Goal: Transaction & Acquisition: Purchase product/service

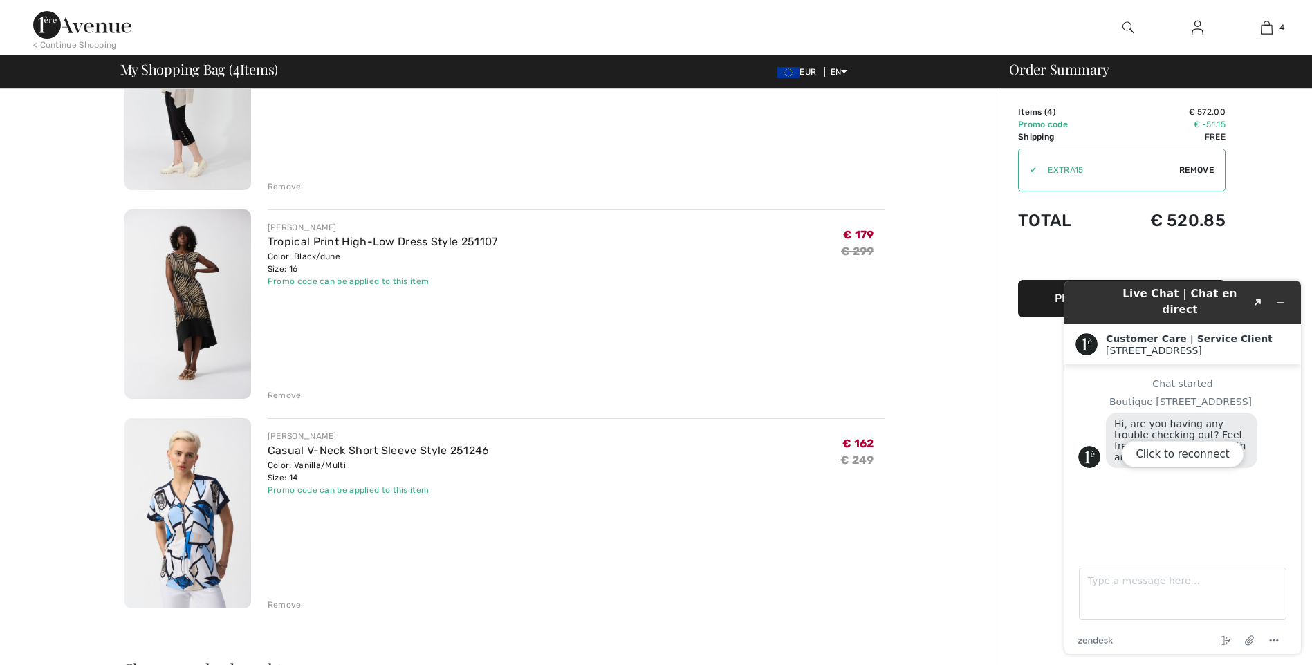
scroll to position [277, 0]
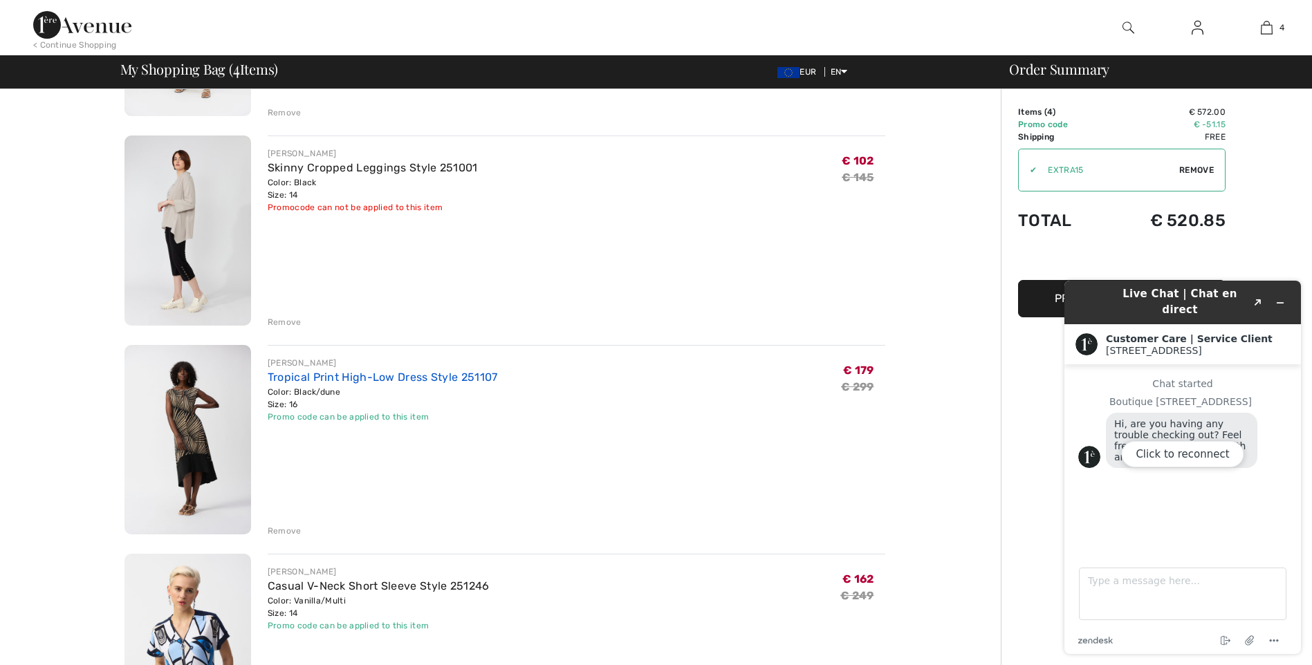
click at [352, 371] on link "Tropical Print High-Low Dress Style 251107" at bounding box center [383, 377] width 230 height 13
click at [185, 431] on img at bounding box center [187, 440] width 127 height 190
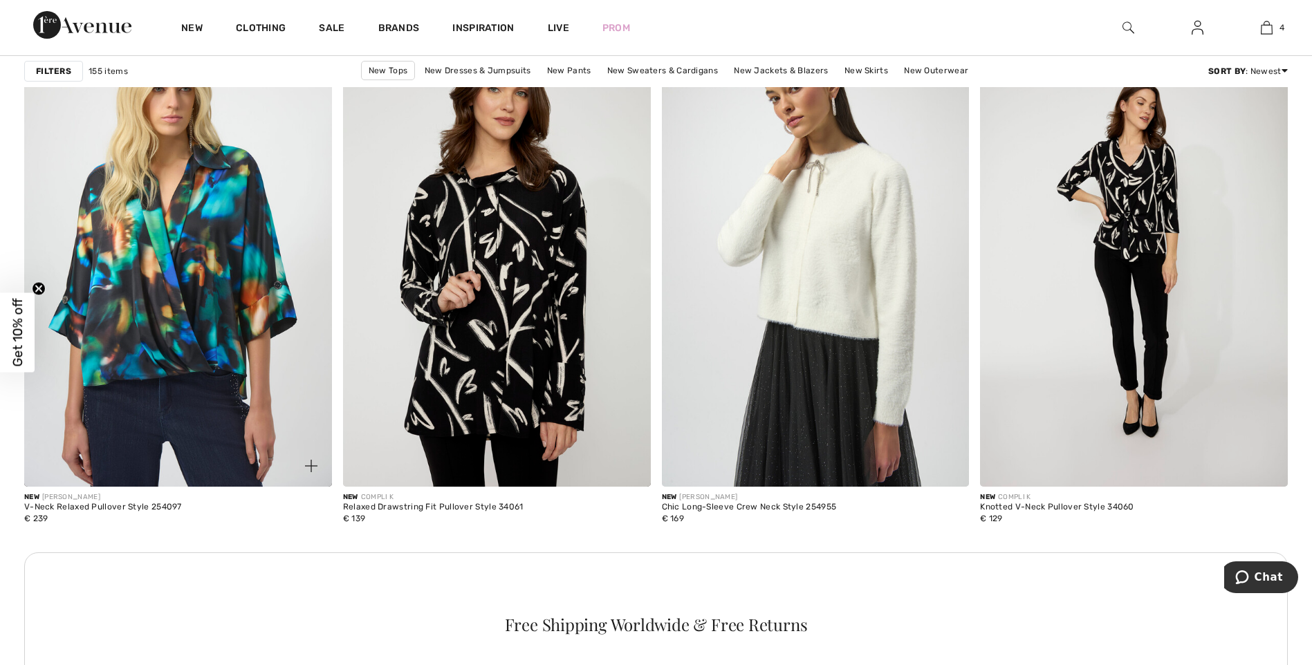
scroll to position [1659, 0]
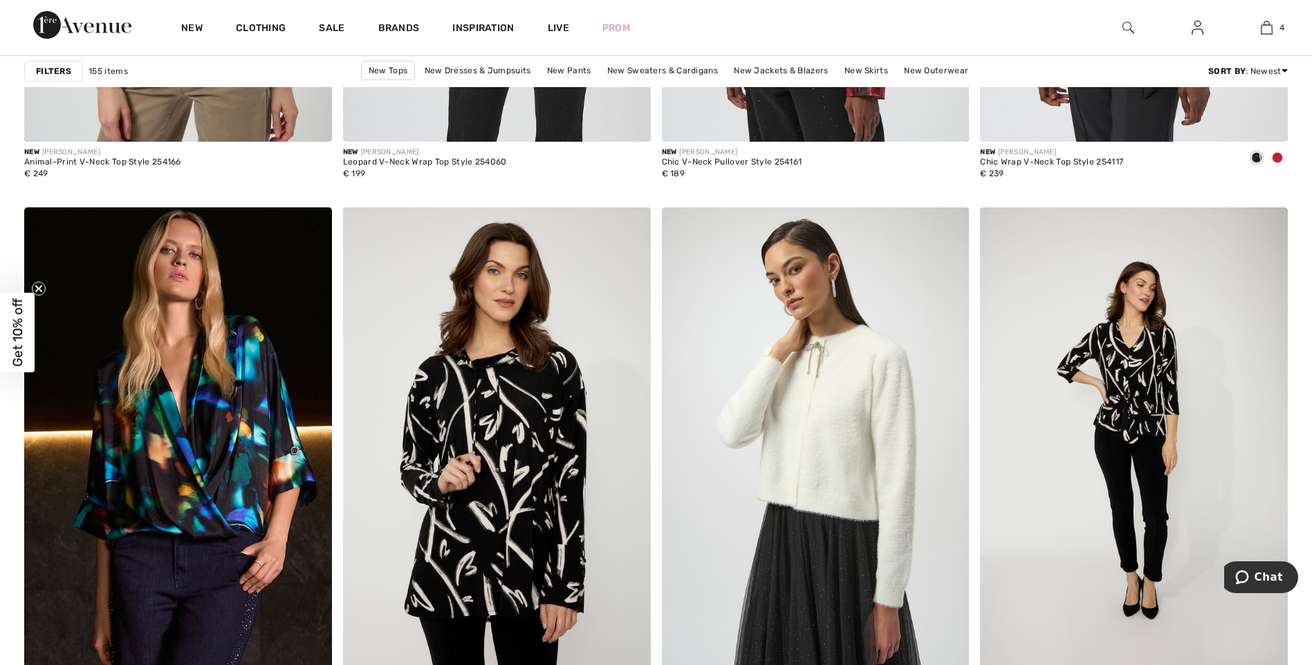
click at [192, 407] on img at bounding box center [178, 437] width 308 height 461
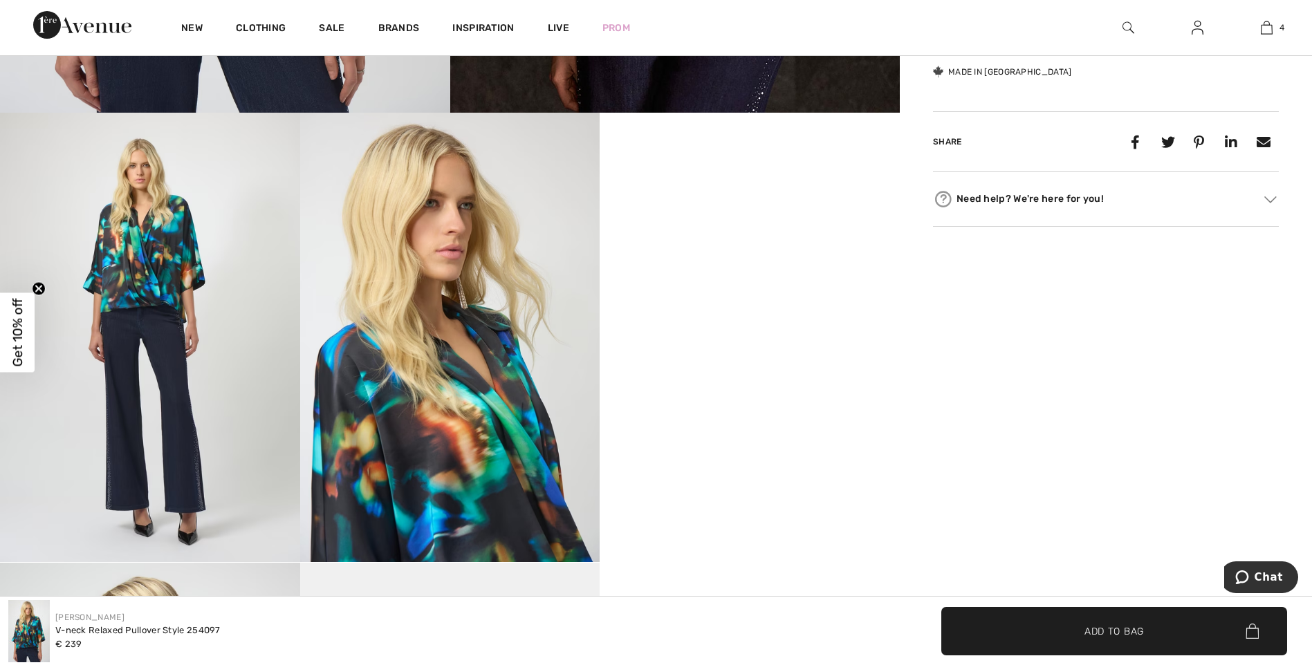
scroll to position [761, 0]
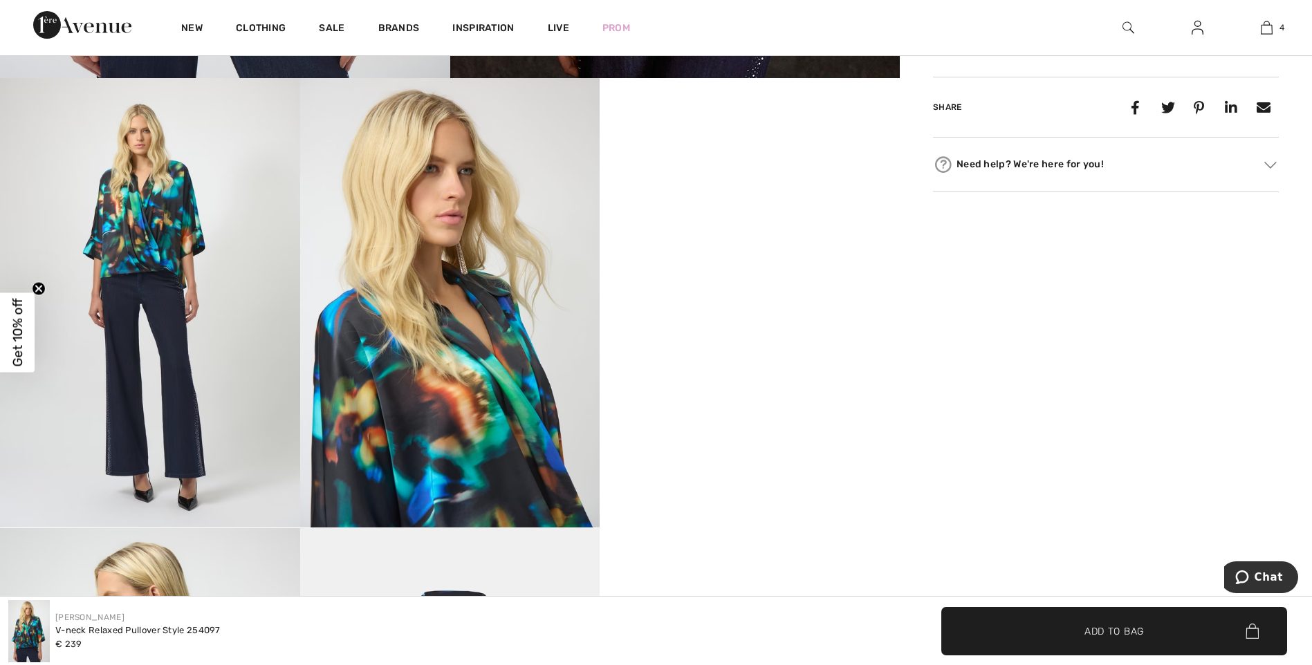
click at [757, 228] on video "Your browser does not support the video tag." at bounding box center [749, 153] width 300 height 150
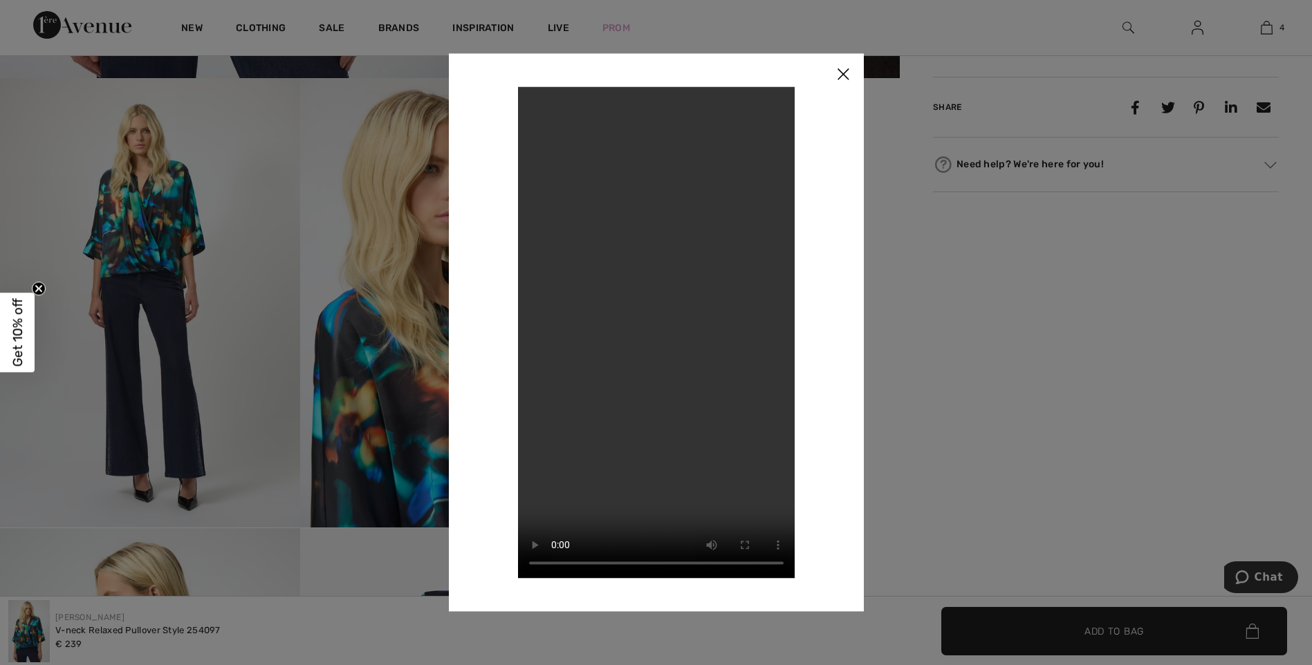
click at [848, 69] on img at bounding box center [842, 74] width 41 height 43
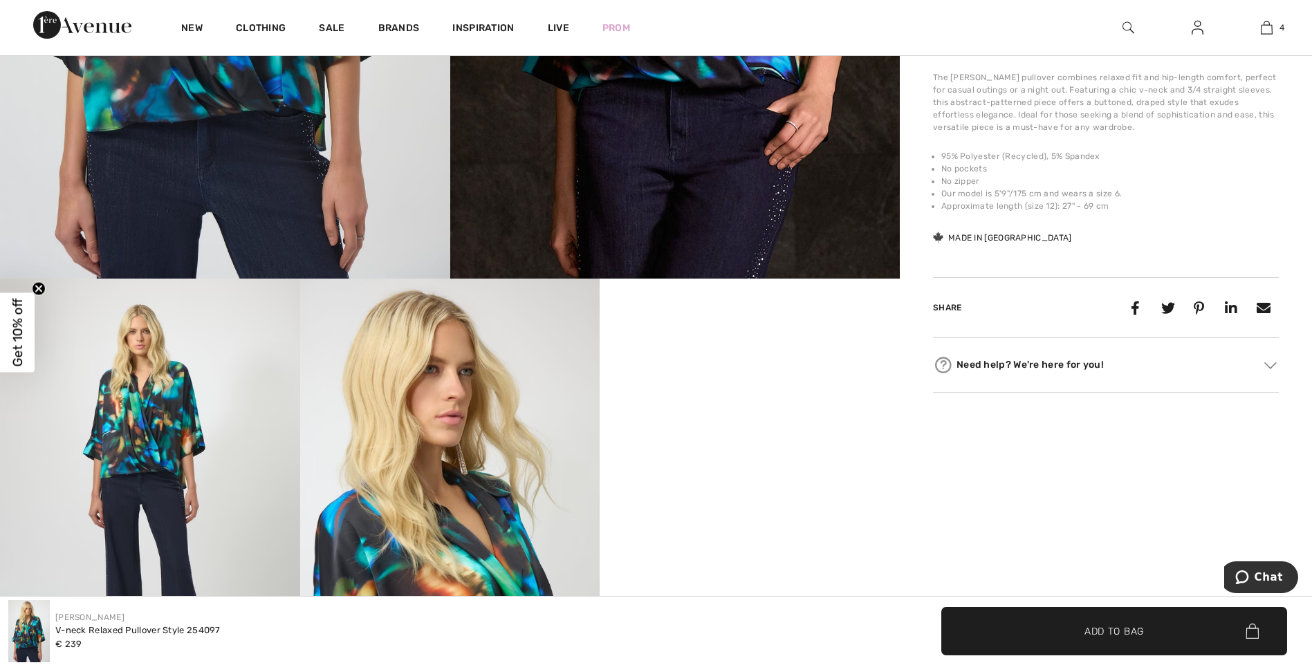
scroll to position [553, 0]
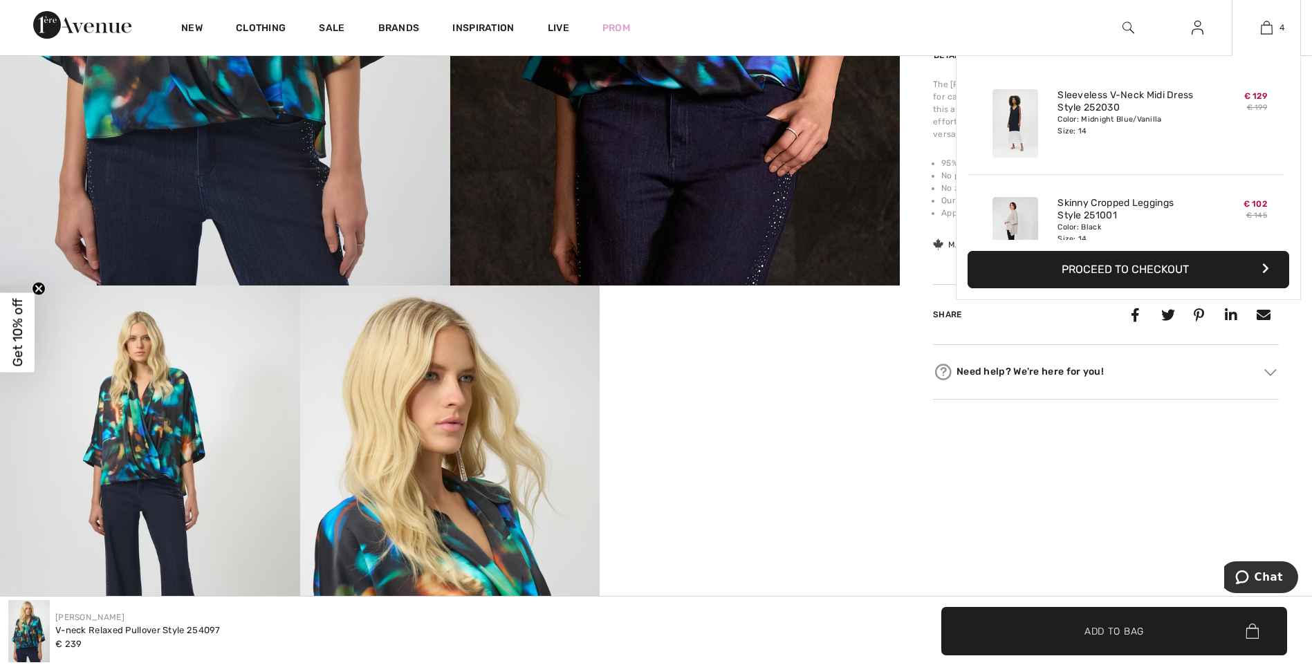
click at [1260, 19] on div "4 Added to Bag Joseph Ribkoff Sleeveless V-neck Midi Dress Style 252030 € 129 €…" at bounding box center [1265, 27] width 69 height 55
click at [1262, 31] on img at bounding box center [1266, 27] width 12 height 17
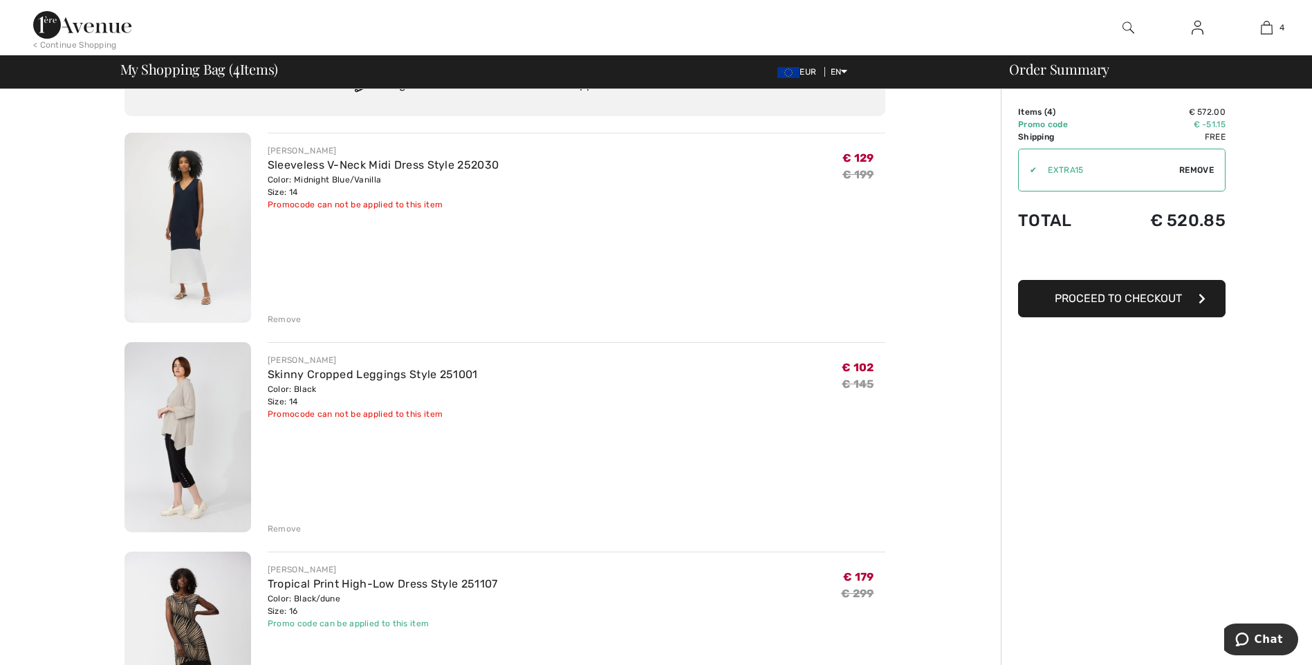
scroll to position [69, 0]
click at [426, 164] on link "Sleeveless V-Neck Midi Dress Style 252030" at bounding box center [383, 165] width 231 height 13
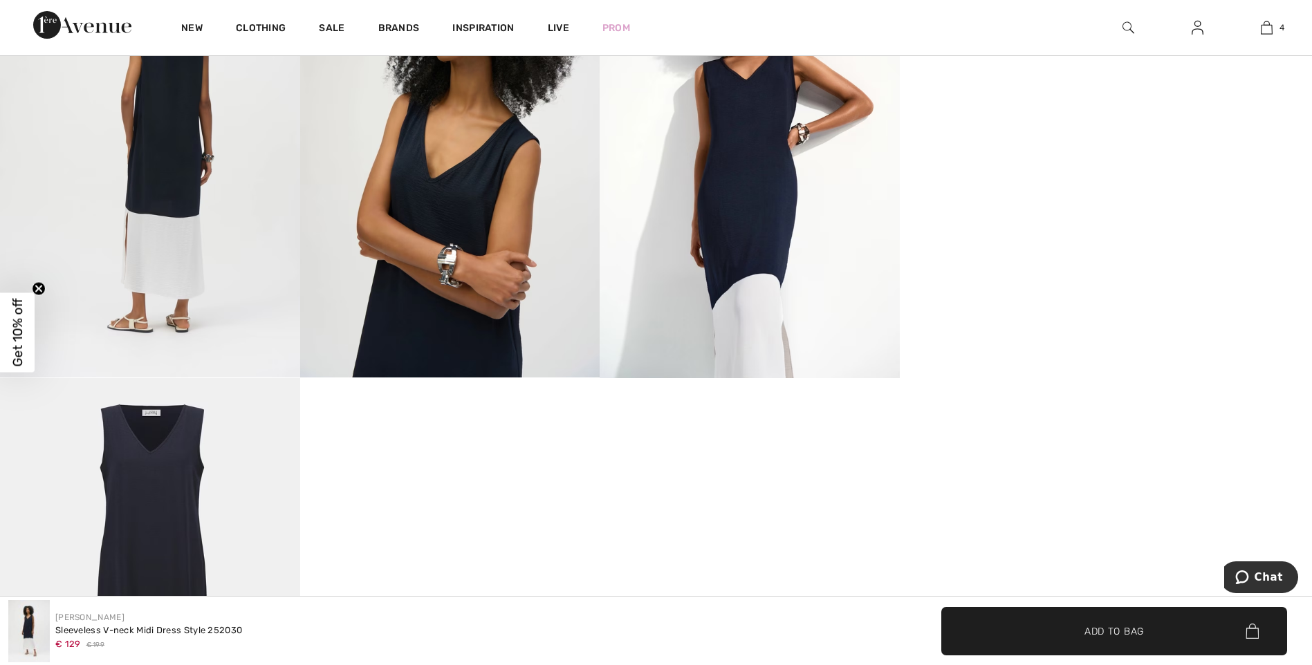
scroll to position [1106, 0]
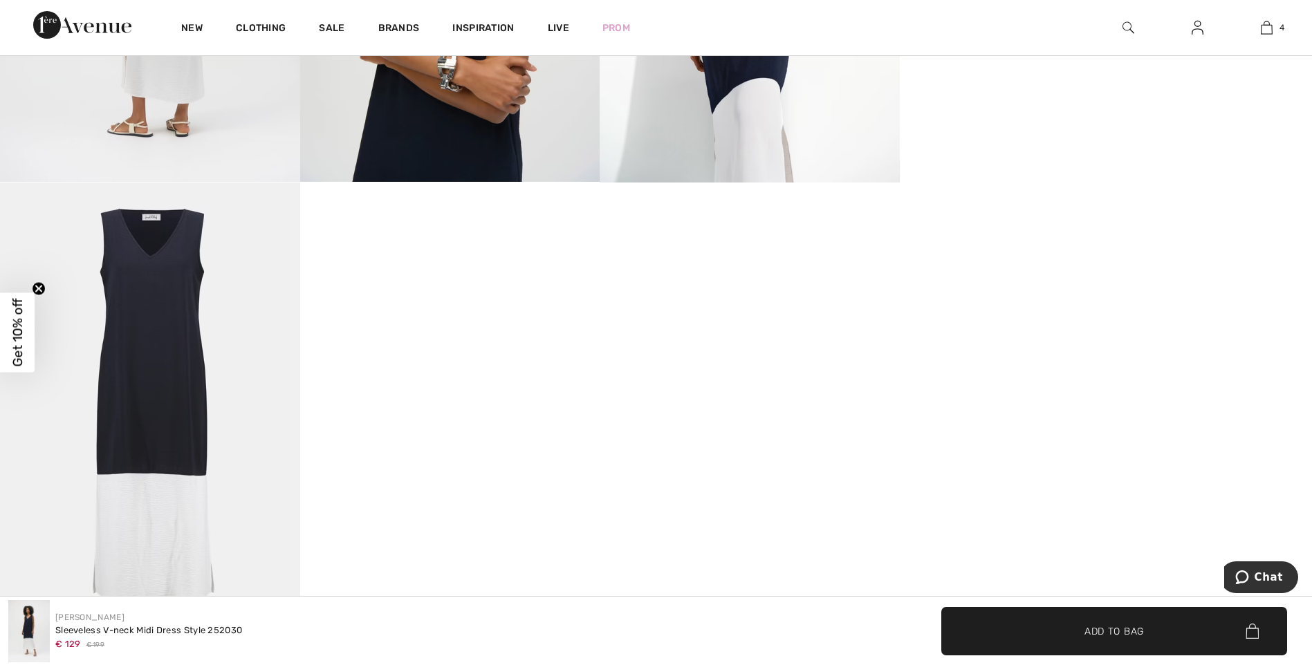
click at [158, 407] on img at bounding box center [150, 407] width 300 height 449
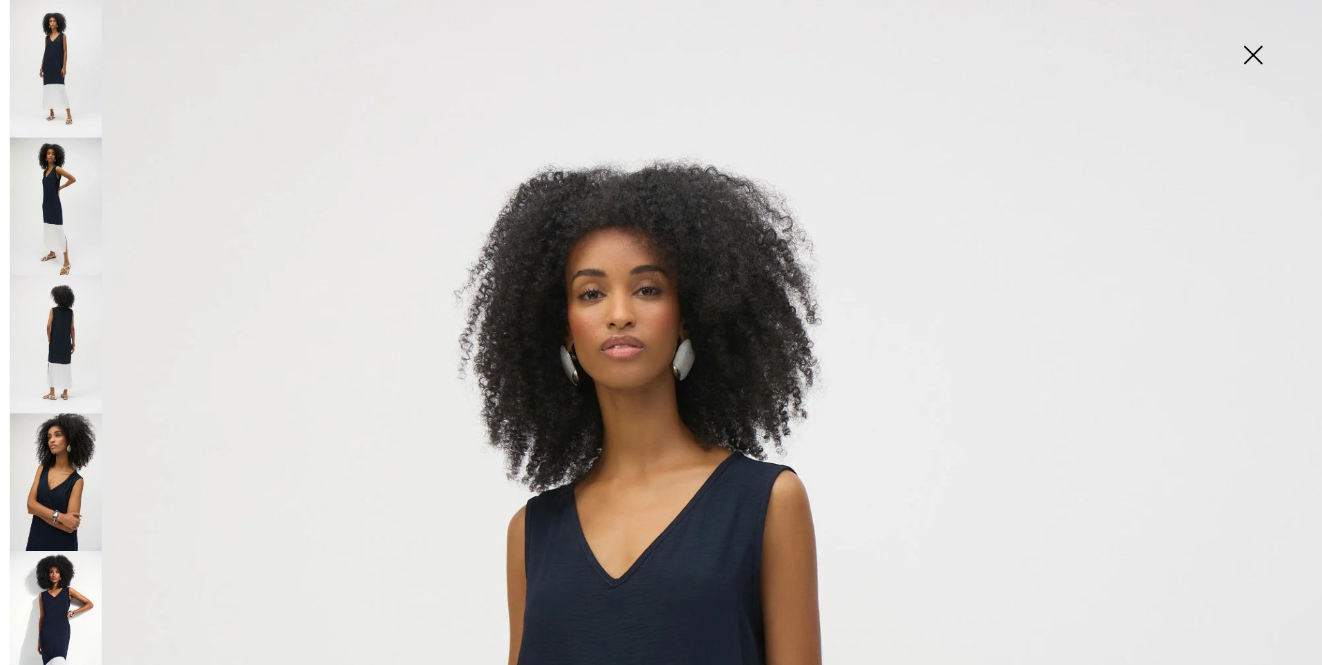
scroll to position [0, 0]
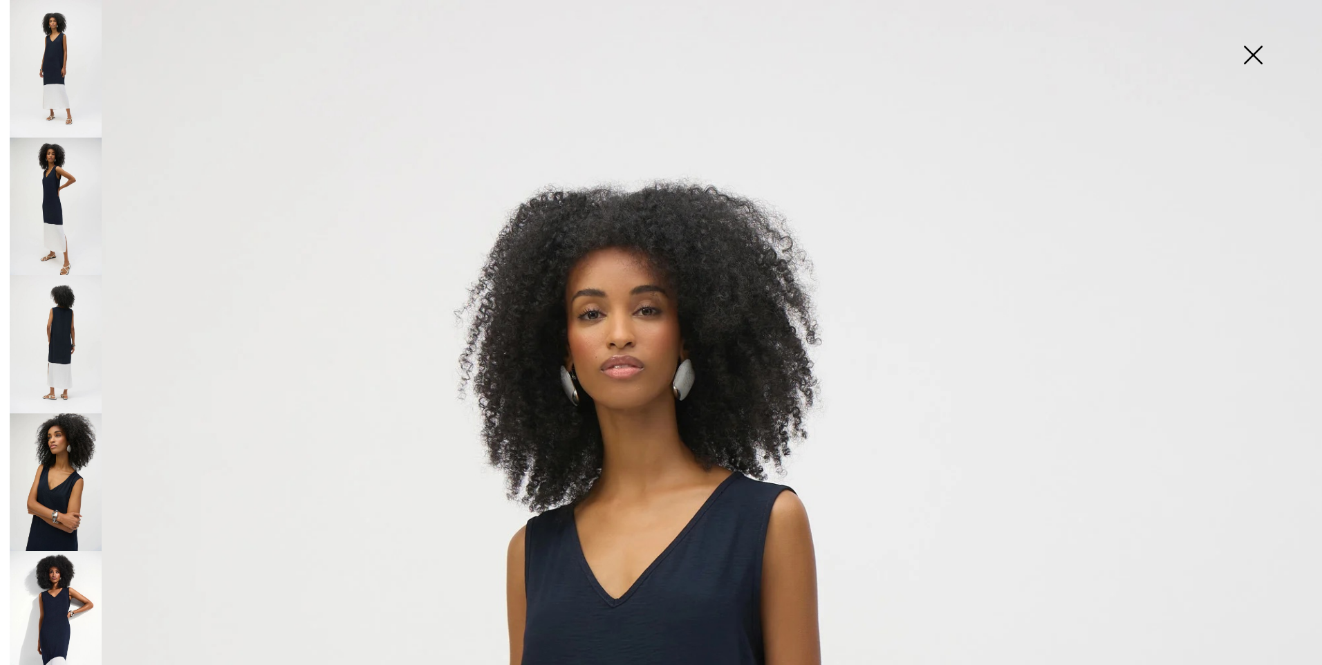
click at [1257, 47] on img at bounding box center [1252, 56] width 69 height 71
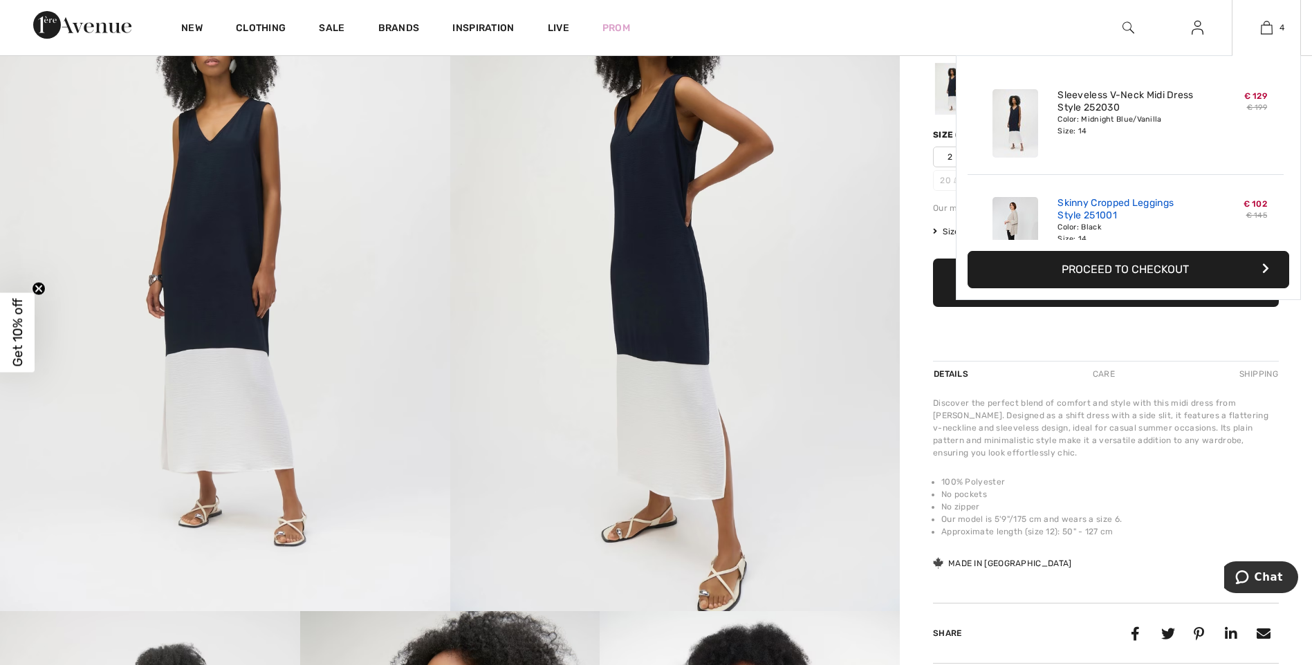
scroll to position [138, 0]
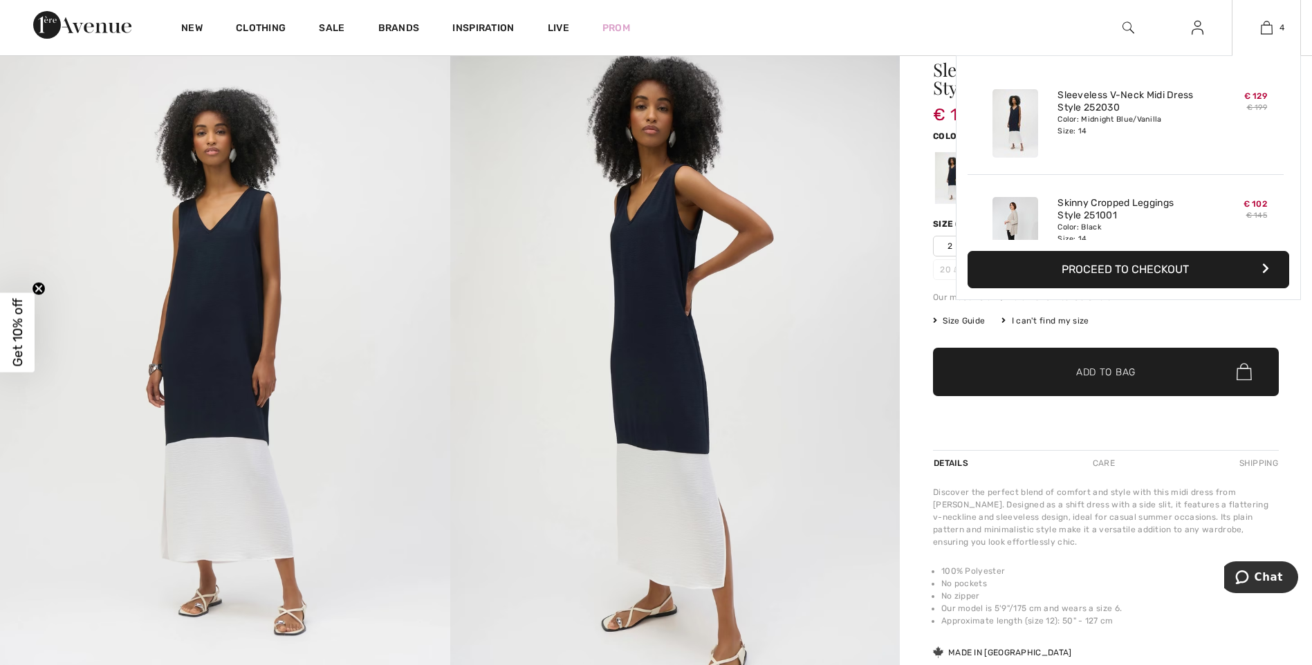
click at [1121, 260] on button "Proceed to Checkout" at bounding box center [1127, 269] width 321 height 37
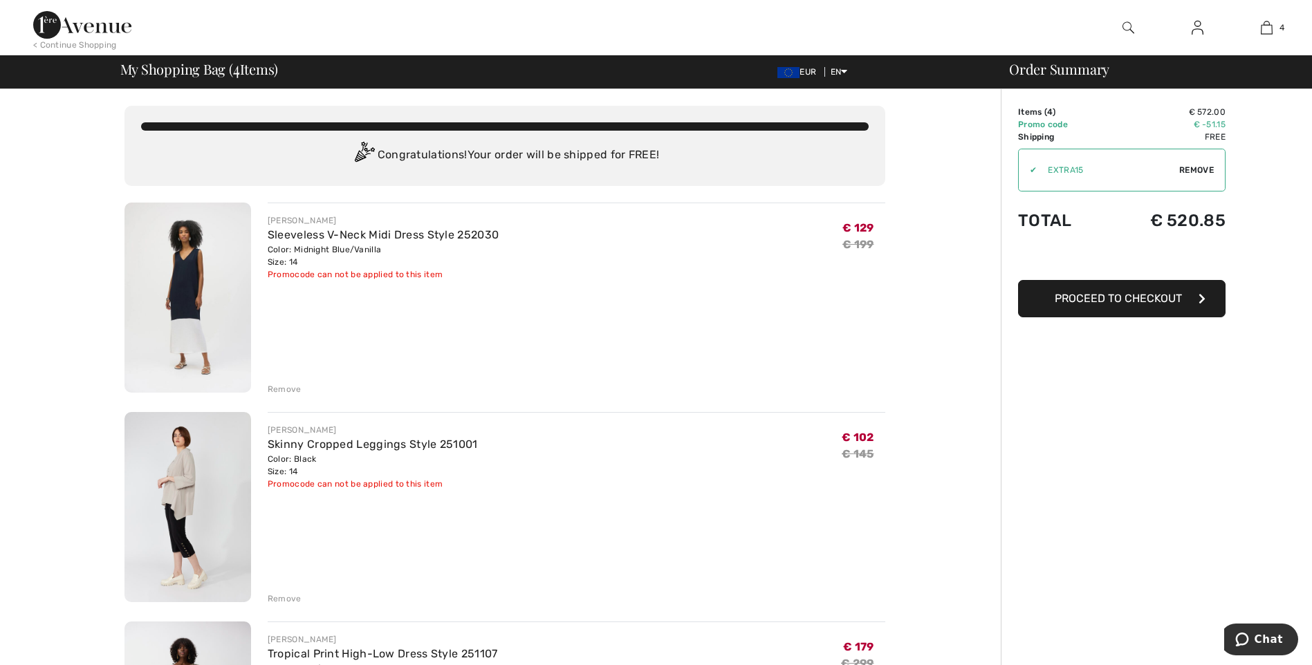
scroll to position [346, 0]
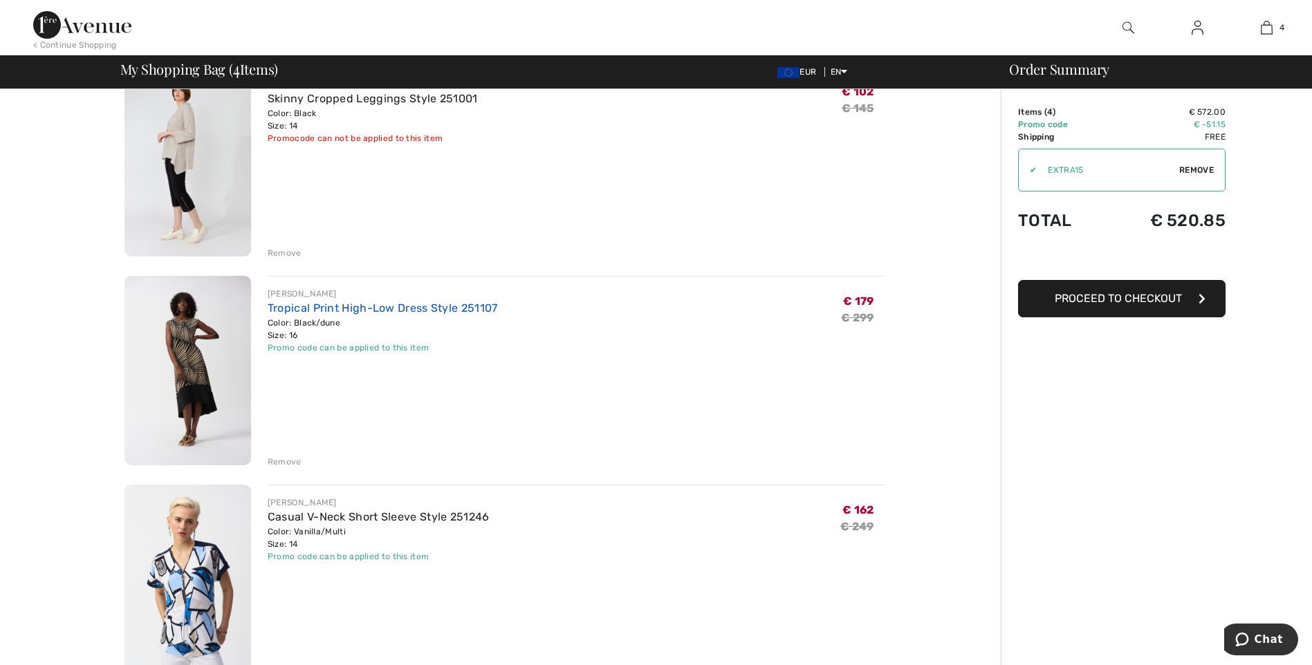
click at [369, 312] on link "Tropical Print High-Low Dress Style 251107" at bounding box center [383, 307] width 230 height 13
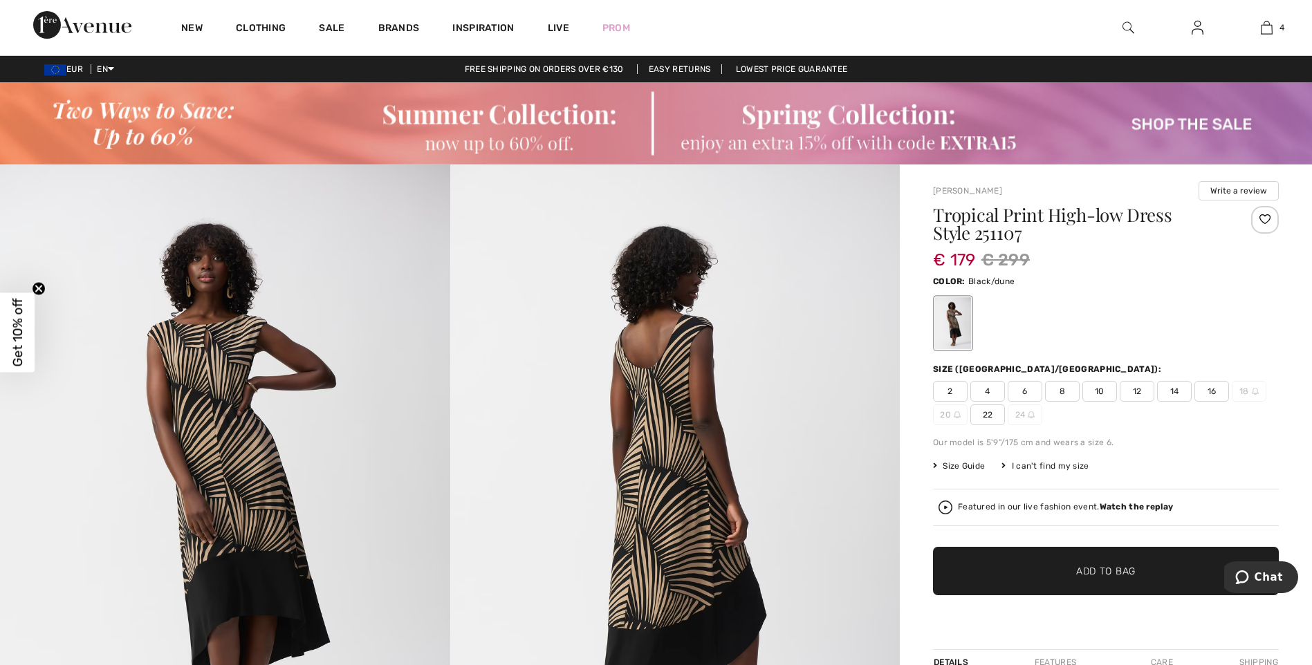
click at [1182, 386] on span "14" at bounding box center [1174, 391] width 35 height 21
click at [1144, 579] on span "✔ Added to Bag Add to Bag" at bounding box center [1106, 571] width 346 height 48
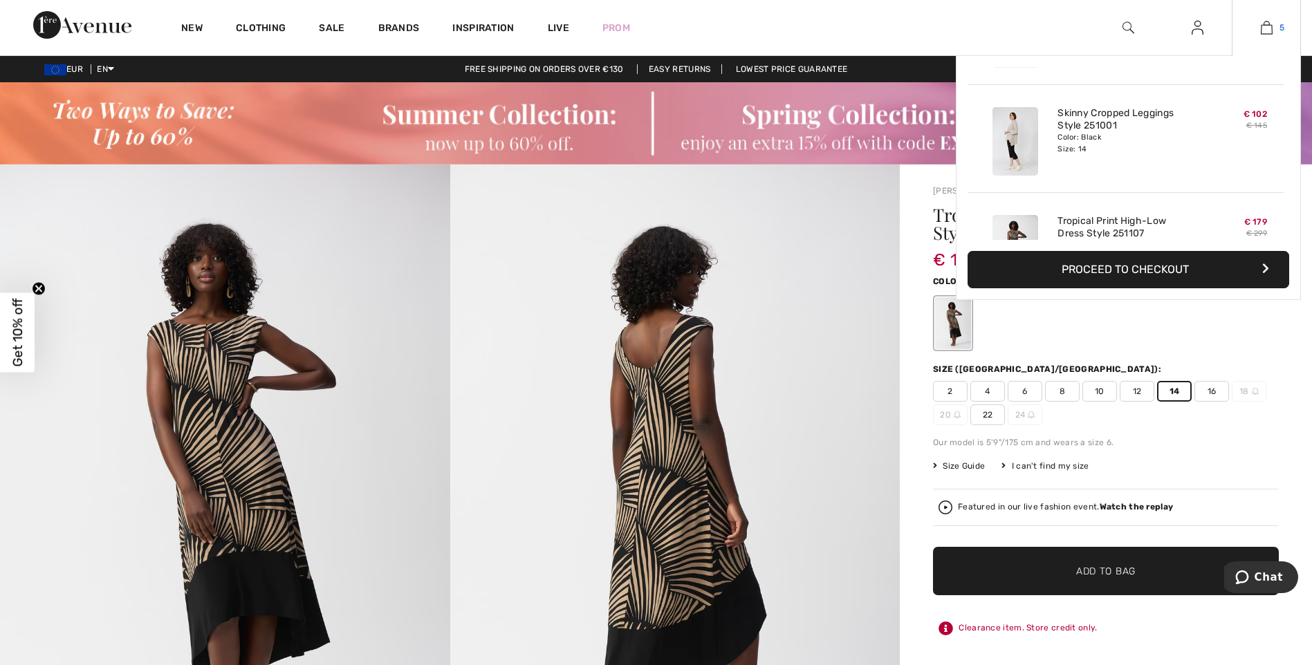
click at [1264, 22] on img at bounding box center [1266, 27] width 12 height 17
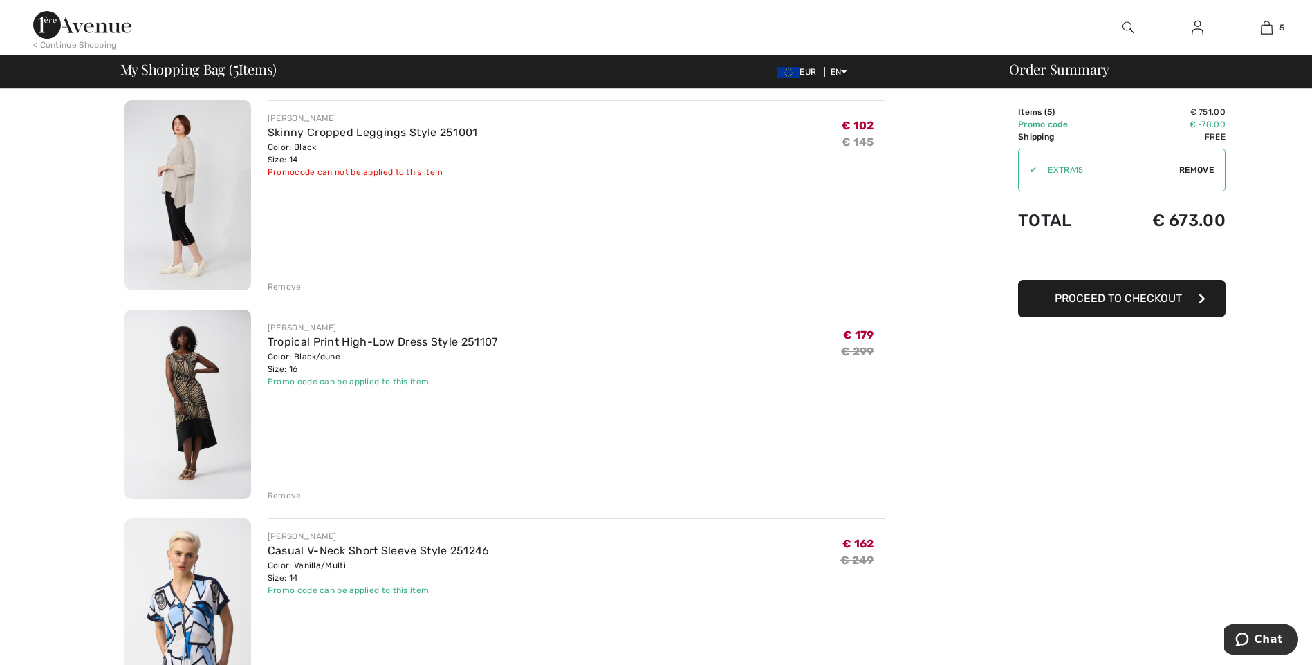
scroll to position [277, 0]
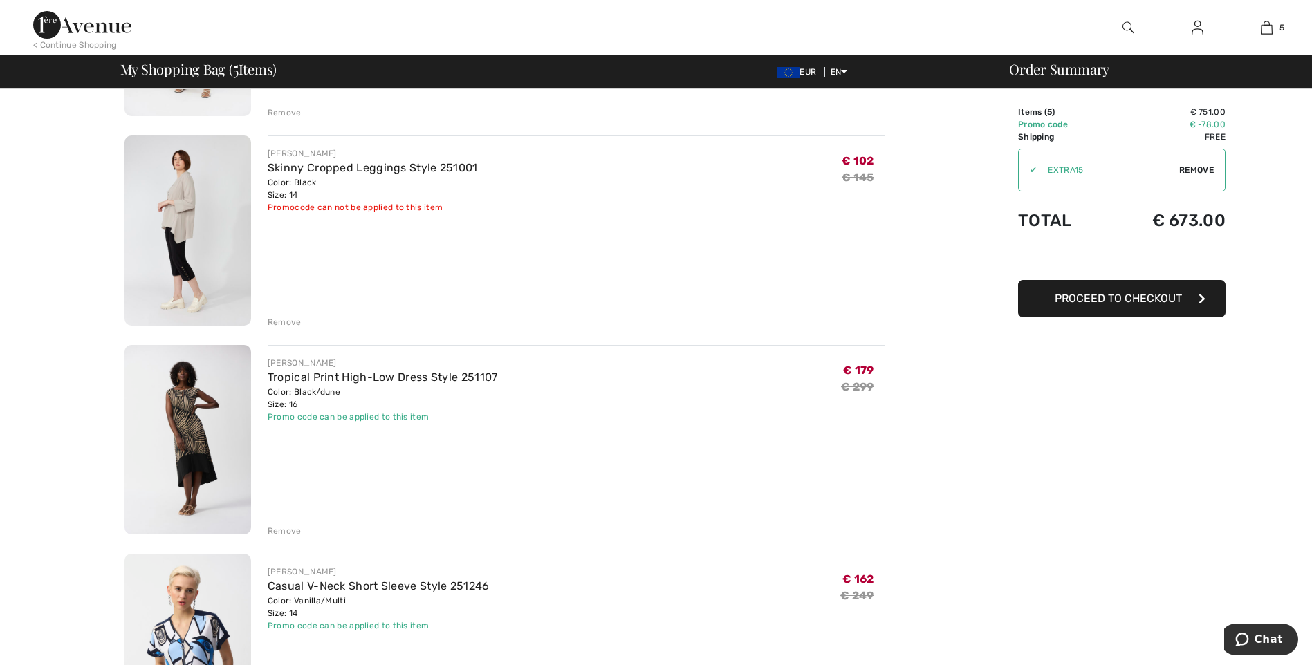
click at [290, 530] on div "Remove" at bounding box center [285, 531] width 34 height 12
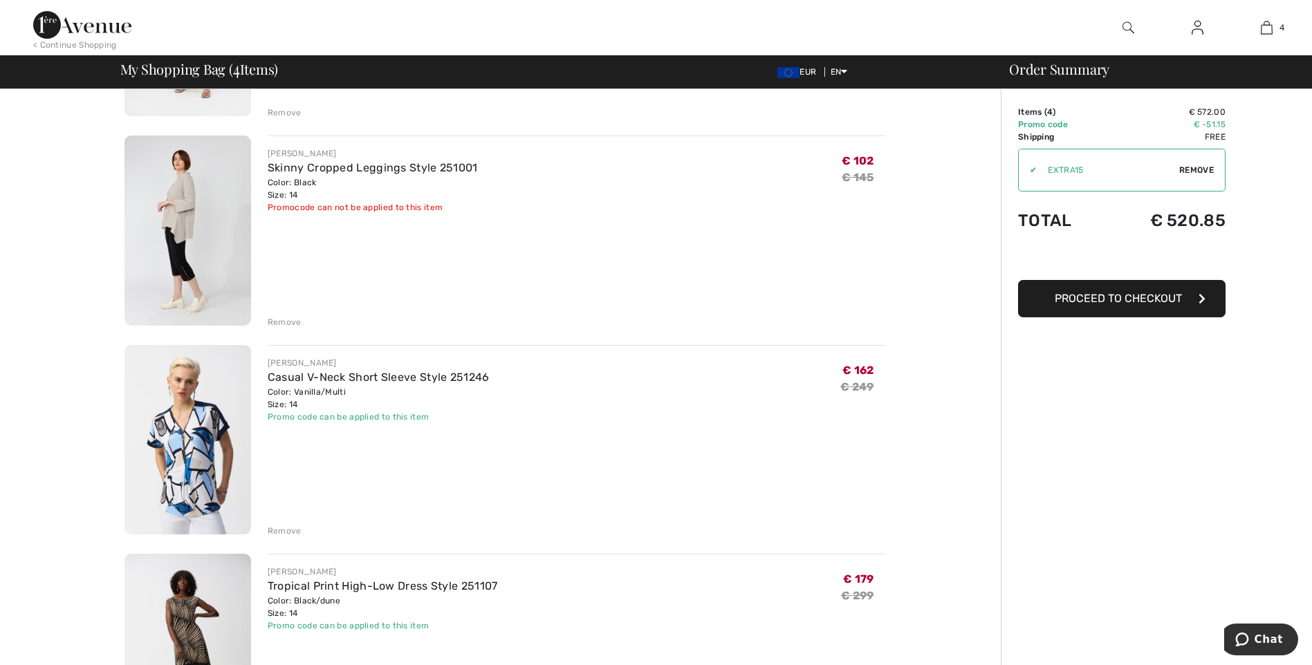
scroll to position [553, 0]
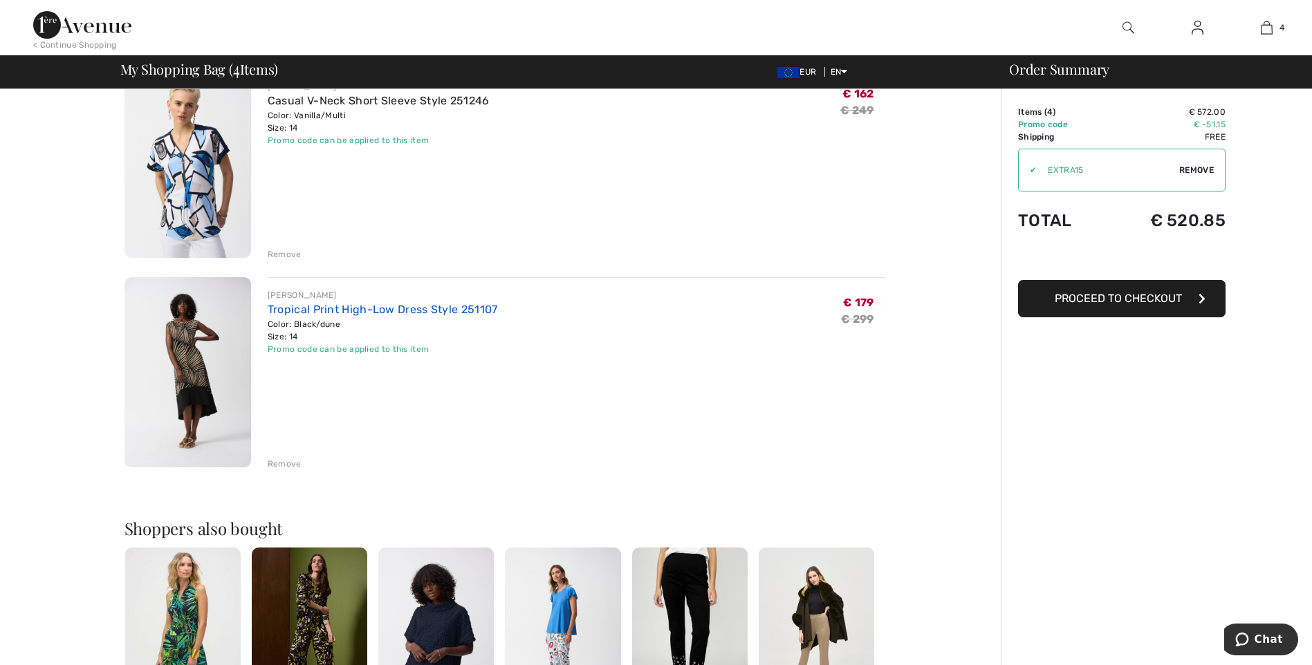
click at [380, 306] on link "Tropical Print High-Low Dress Style 251107" at bounding box center [383, 309] width 230 height 13
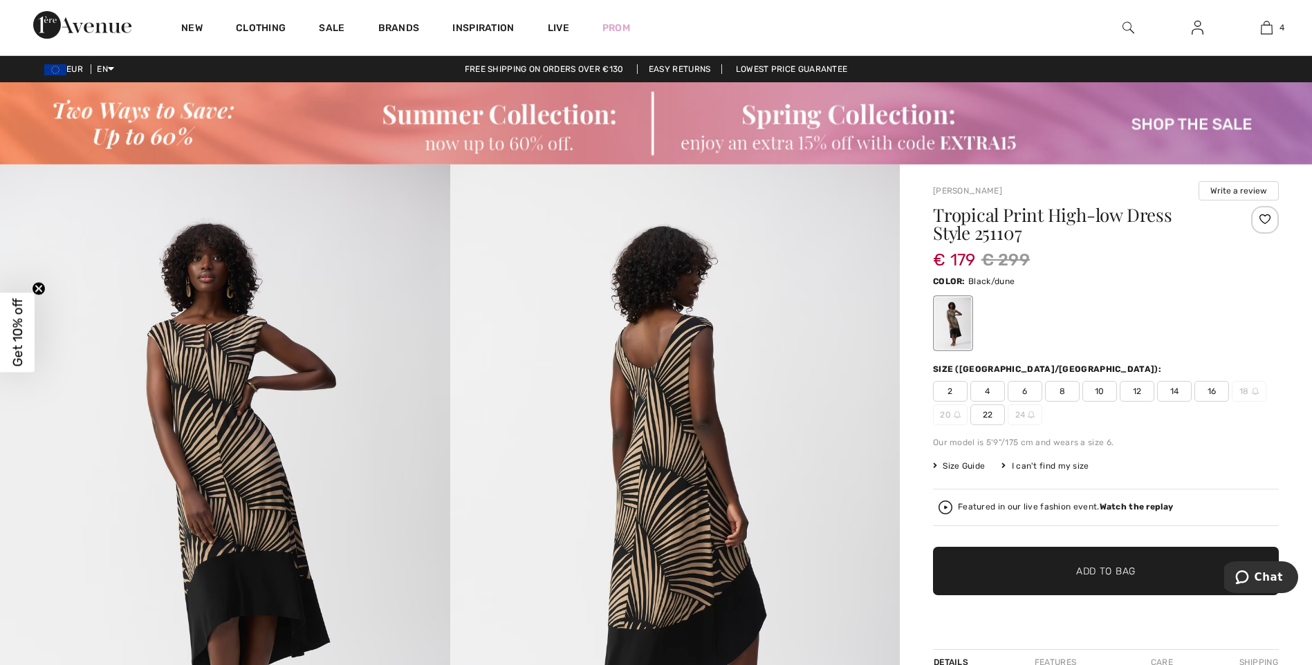
click at [1216, 388] on span "16" at bounding box center [1211, 391] width 35 height 21
click at [1072, 580] on span "✔ Added to Bag Add to Bag" at bounding box center [1106, 571] width 346 height 48
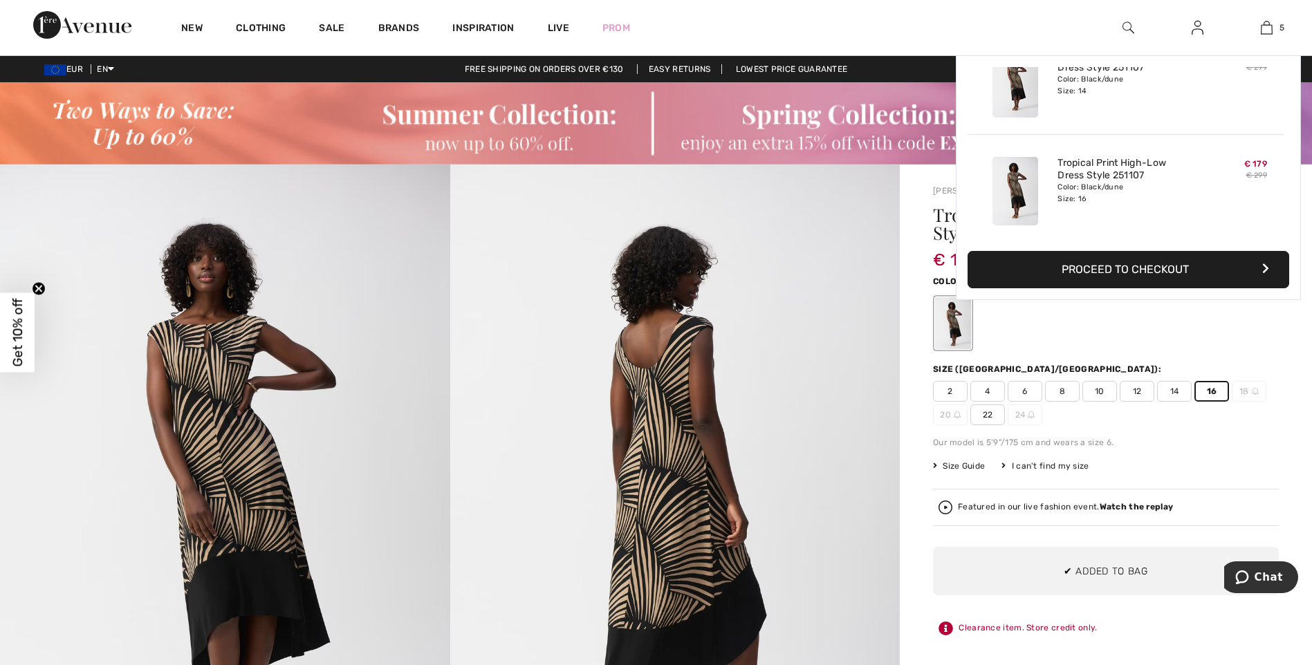
scroll to position [366, 0]
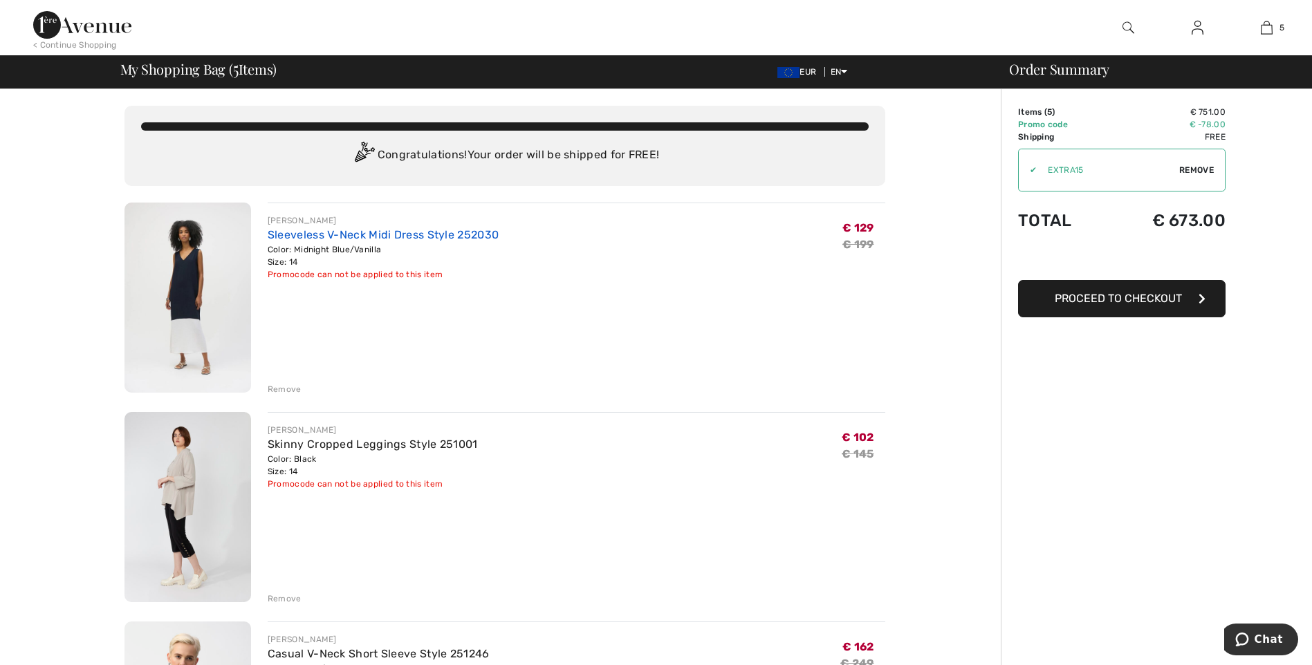
click at [401, 229] on link "Sleeveless V-Neck Midi Dress Style 252030" at bounding box center [383, 234] width 231 height 13
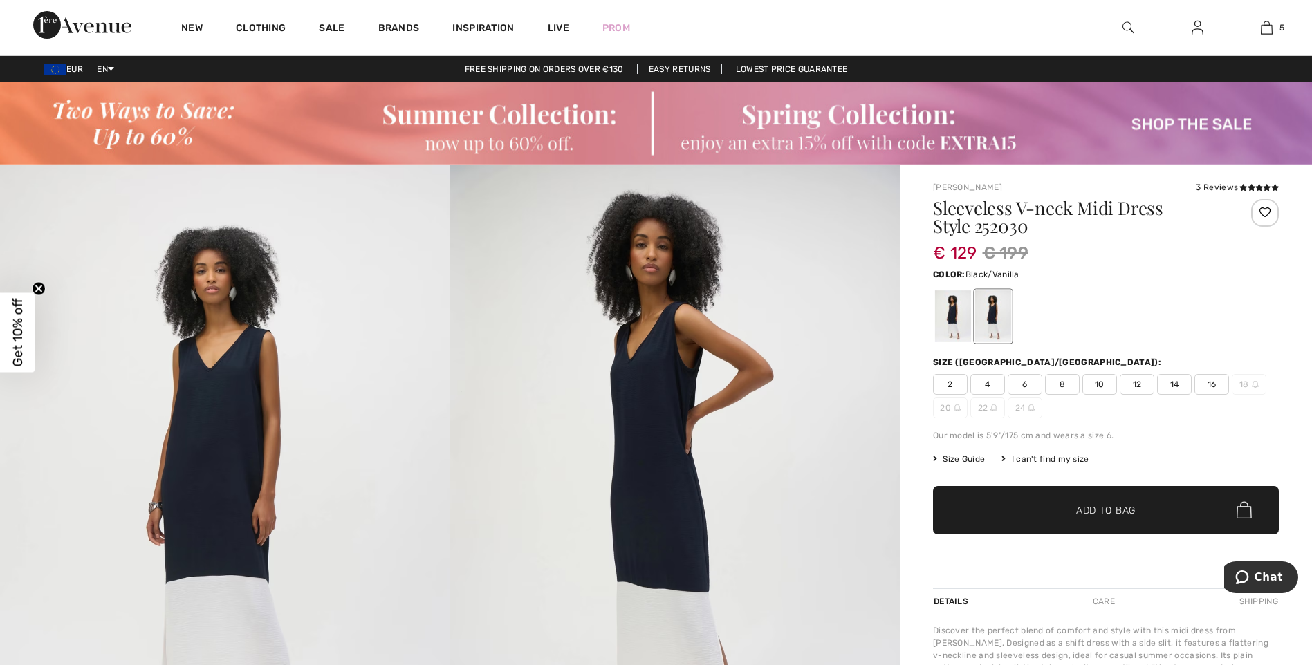
click at [953, 330] on div at bounding box center [953, 316] width 36 height 52
click at [1139, 513] on span "✔ Added to Bag Add to Bag" at bounding box center [1106, 510] width 346 height 48
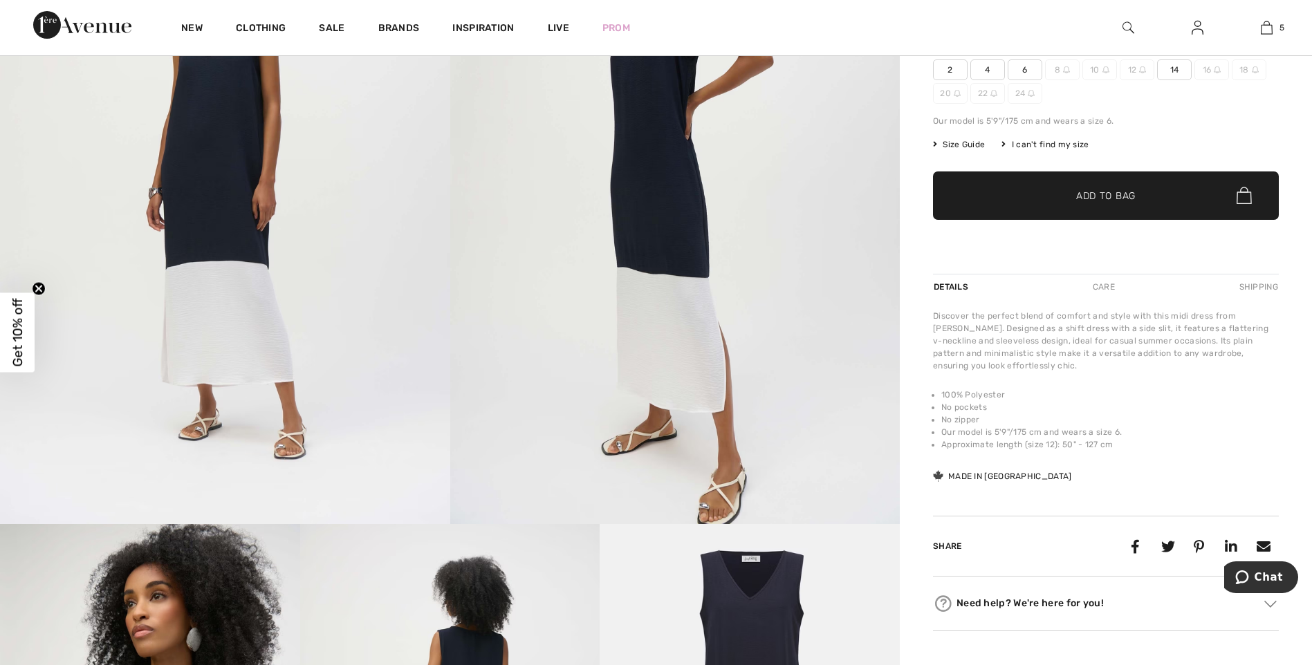
scroll to position [38, 0]
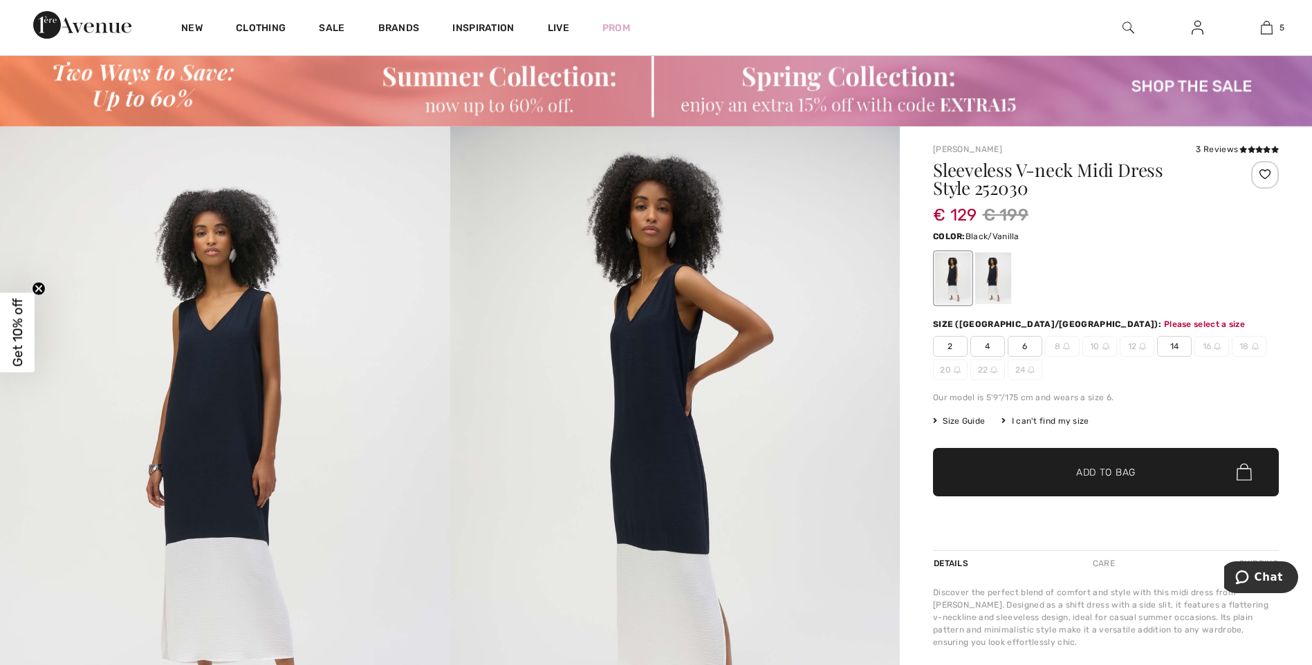
click at [1072, 473] on span "✔ Added to Bag" at bounding box center [1085, 472] width 84 height 15
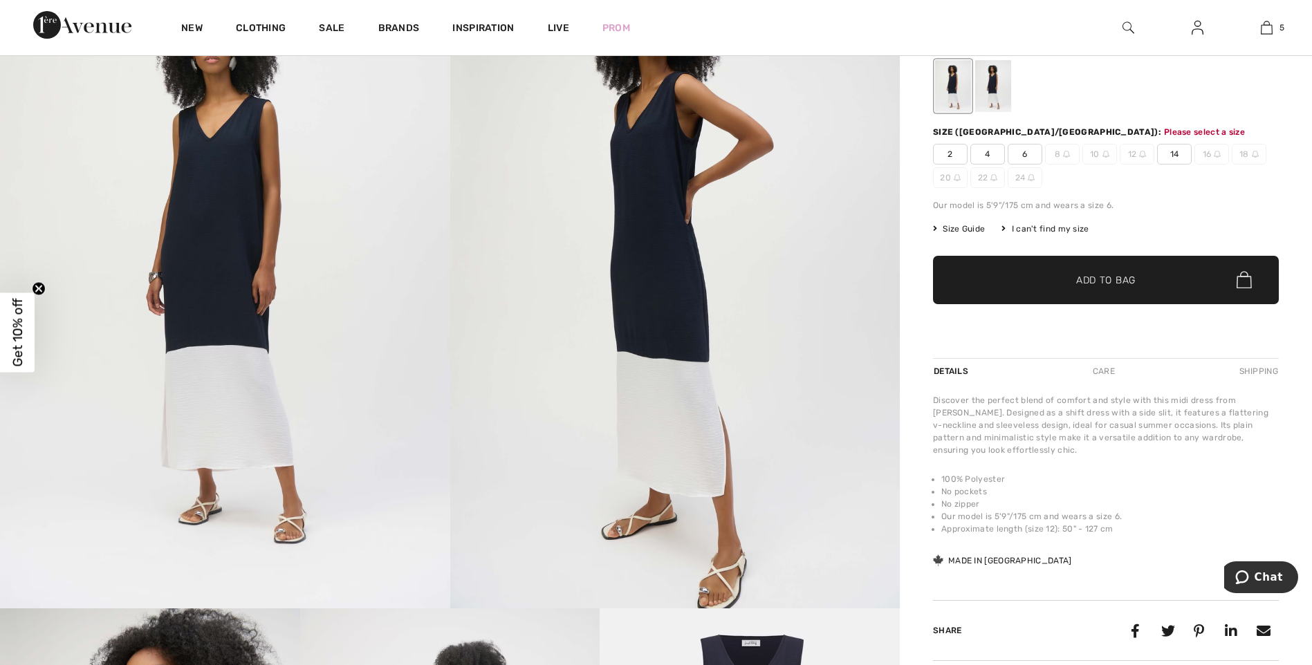
scroll to position [245, 0]
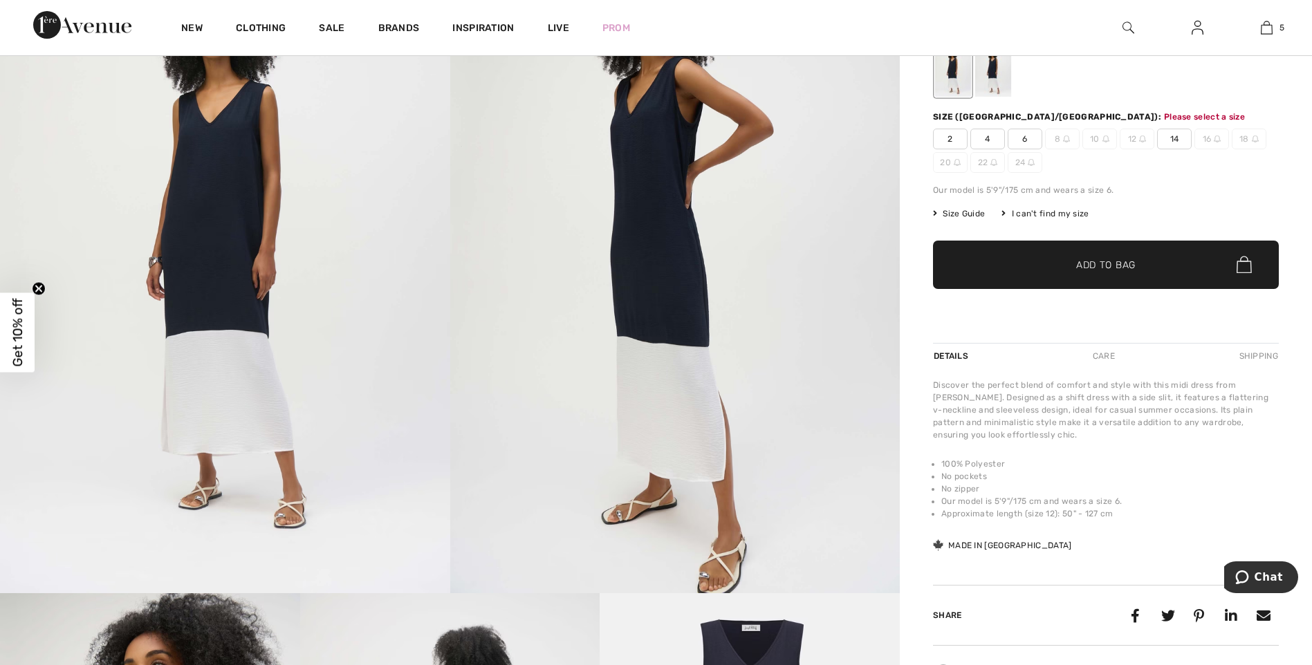
click at [1175, 137] on span "14" at bounding box center [1174, 139] width 35 height 21
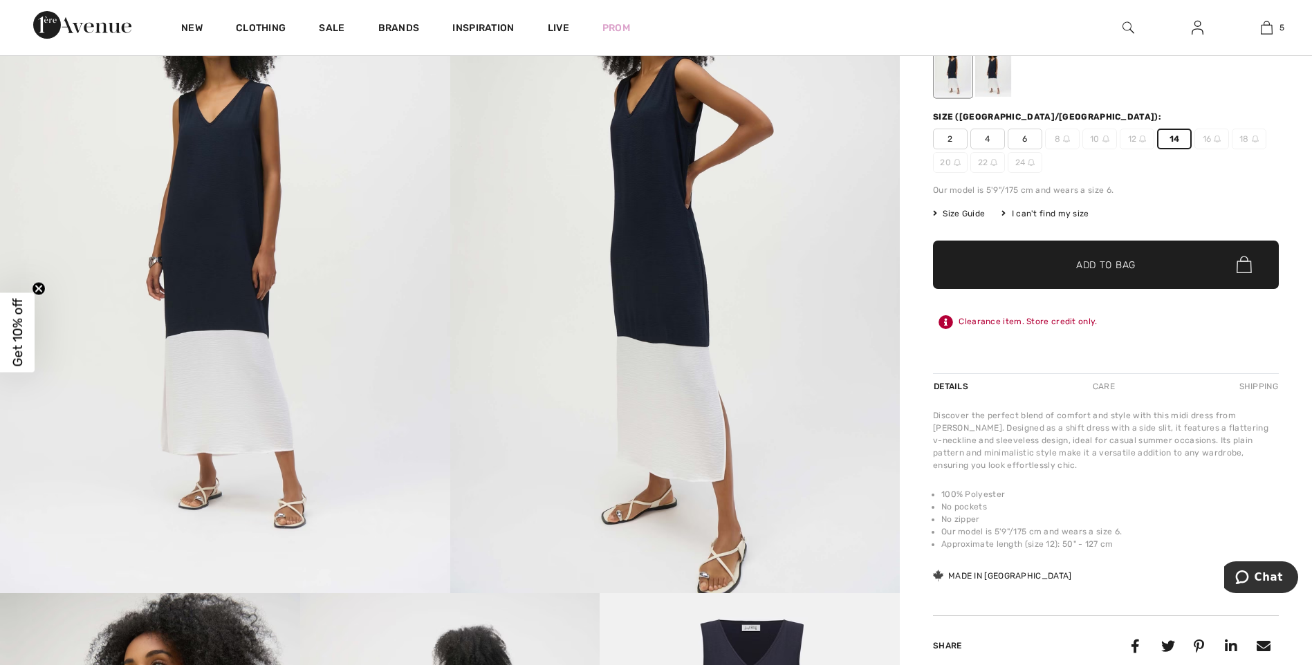
click at [1146, 247] on span "✔ Added to Bag Add to Bag" at bounding box center [1106, 265] width 346 height 48
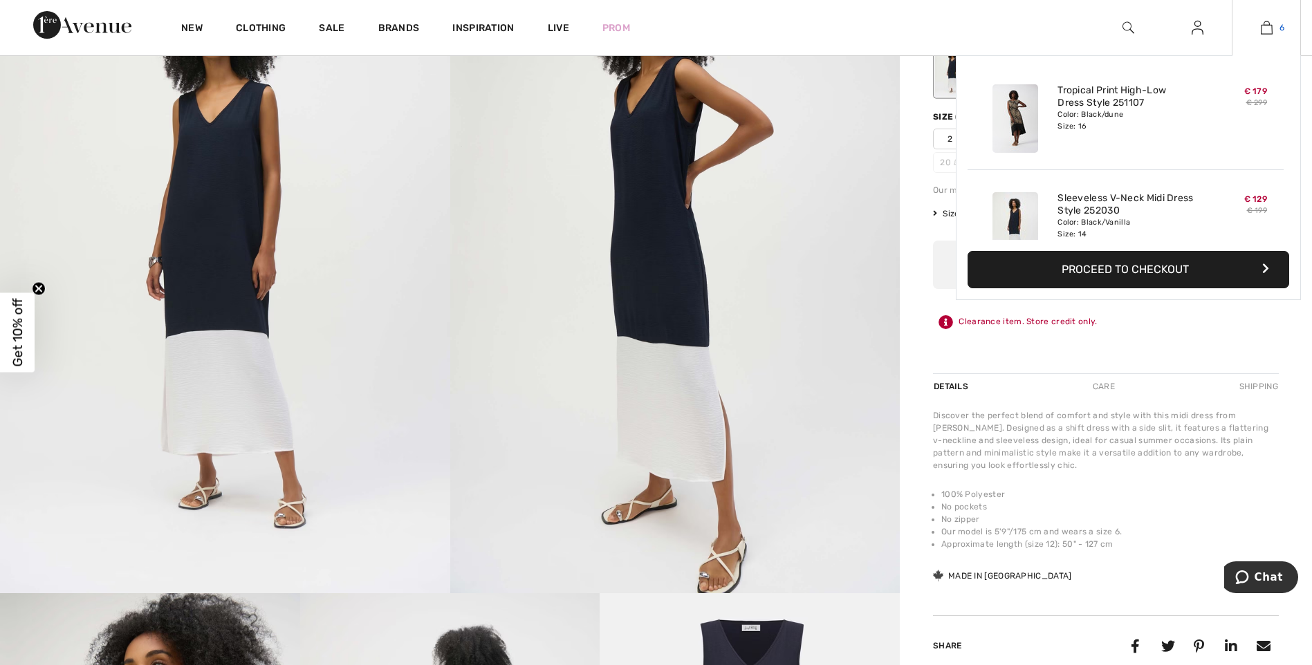
scroll to position [474, 0]
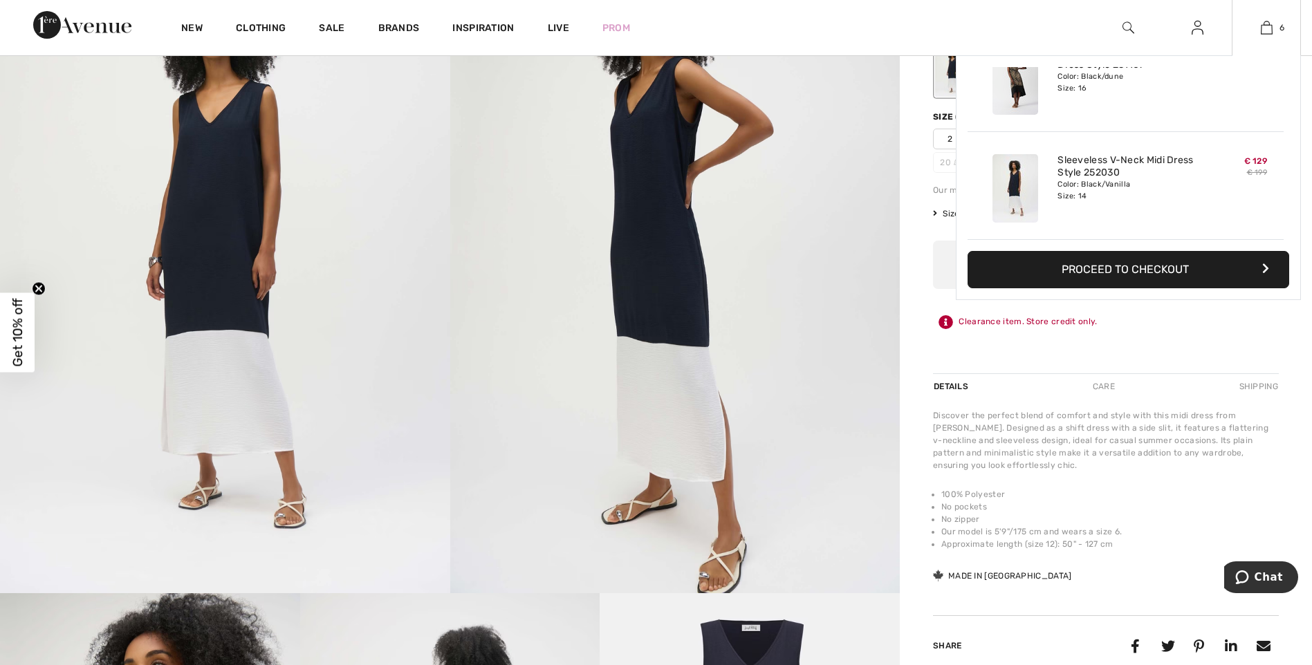
click at [1128, 267] on button "Proceed to Checkout" at bounding box center [1127, 269] width 321 height 37
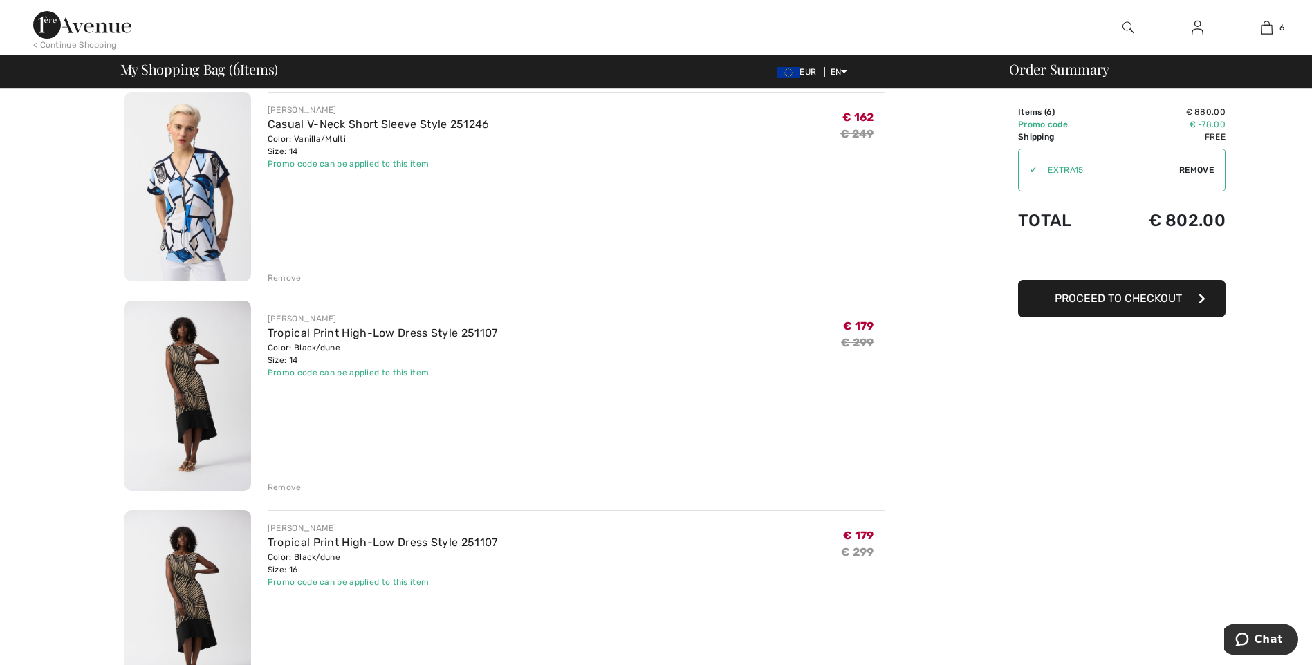
scroll to position [691, 0]
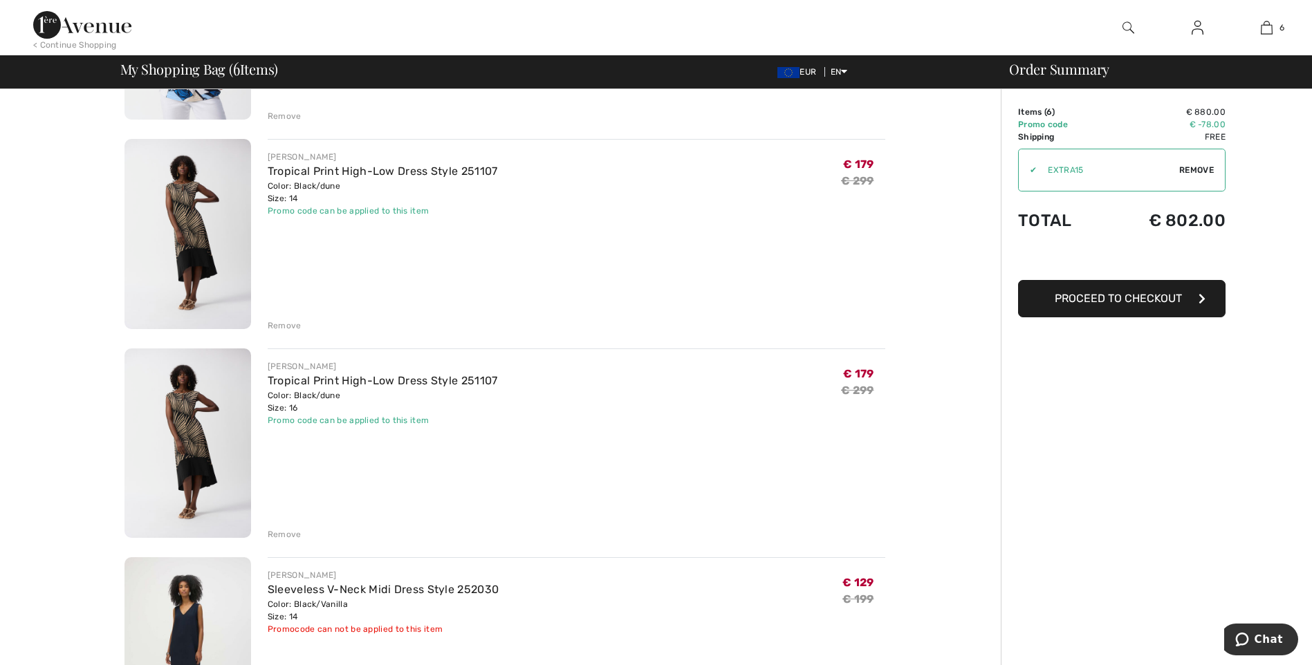
click at [276, 532] on div "Remove" at bounding box center [285, 534] width 34 height 12
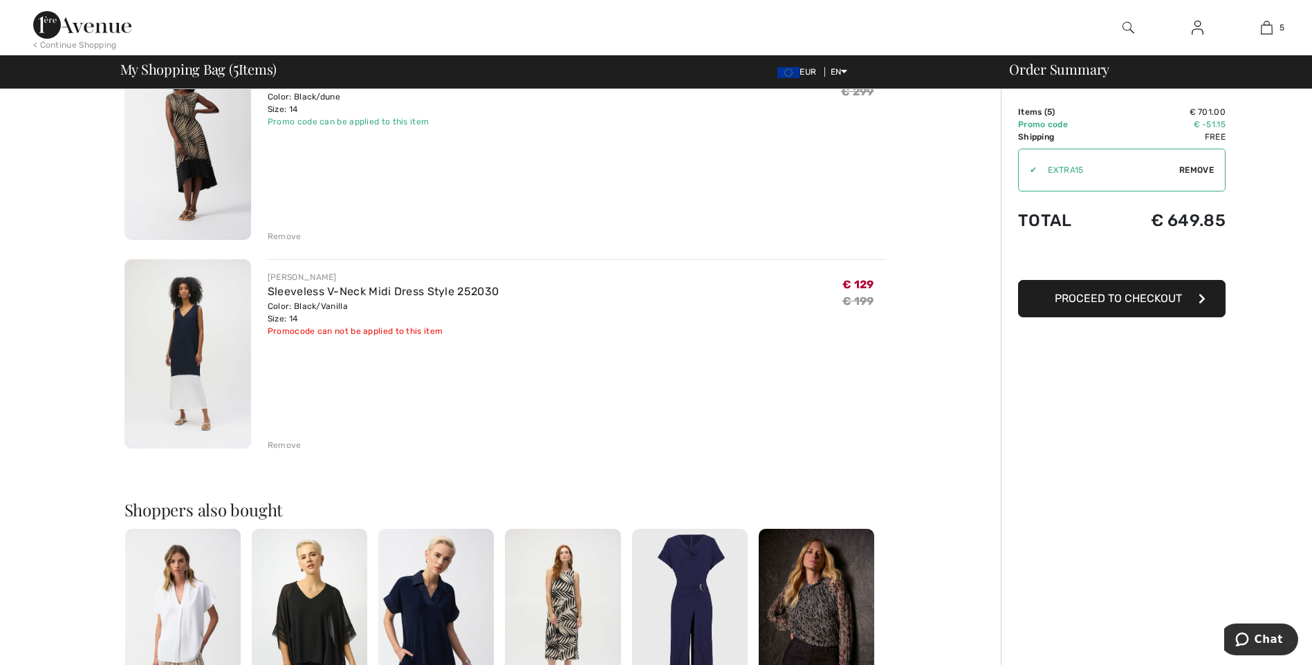
scroll to position [968, 0]
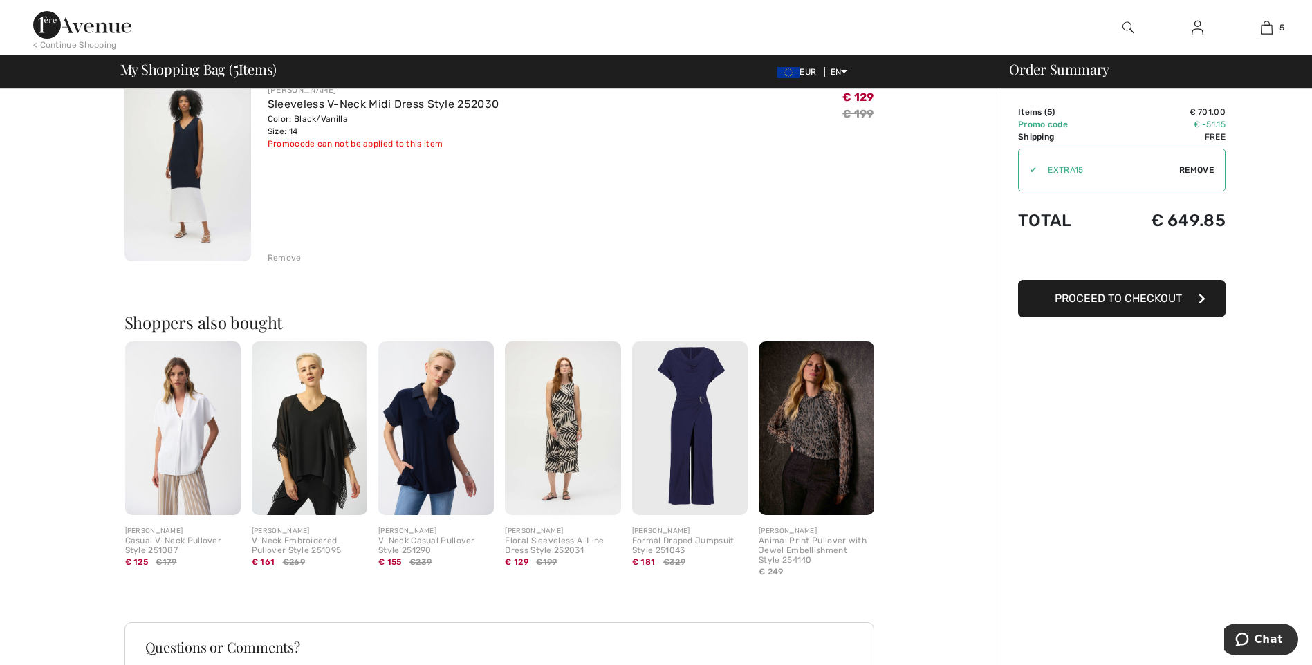
click at [289, 257] on div "Remove" at bounding box center [285, 258] width 34 height 12
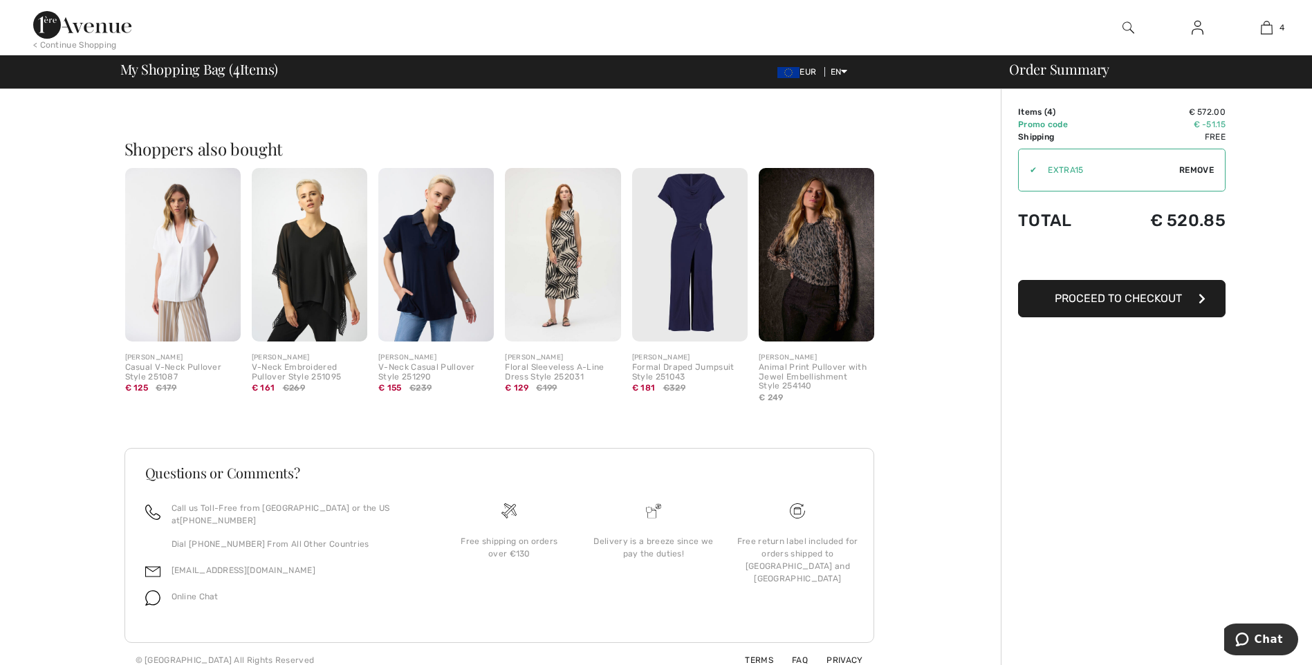
scroll to position [656, 0]
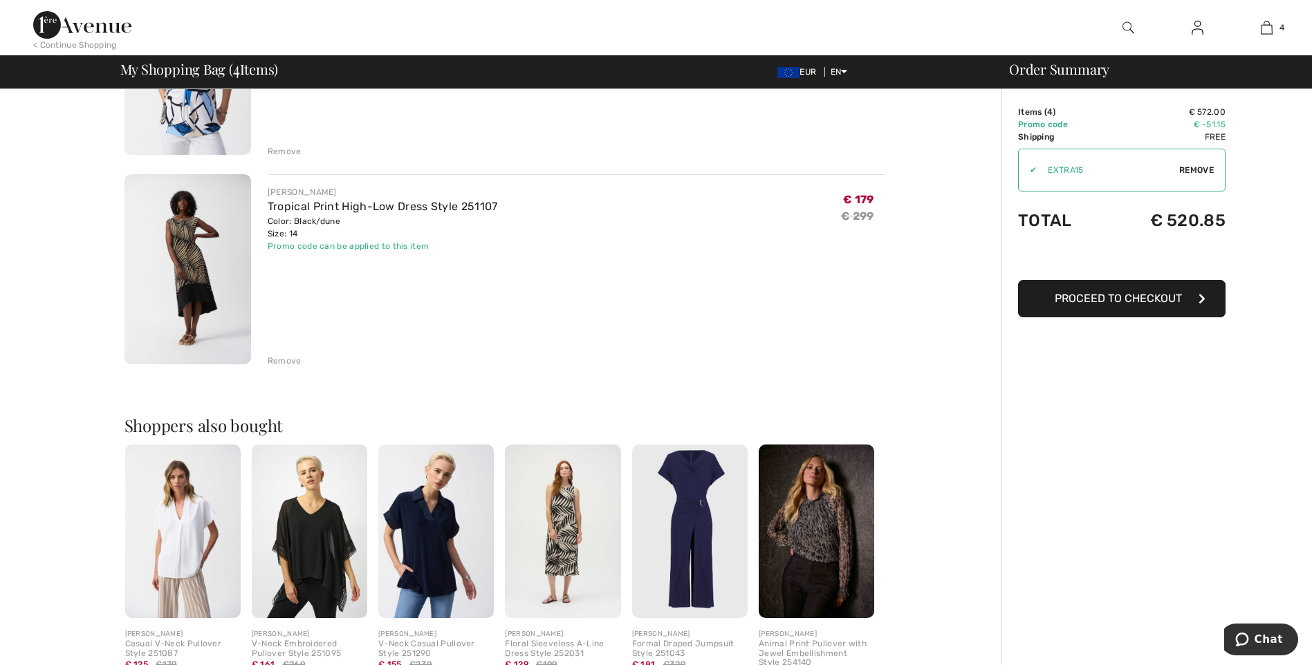
click at [1129, 291] on button "Proceed to Checkout" at bounding box center [1121, 298] width 207 height 37
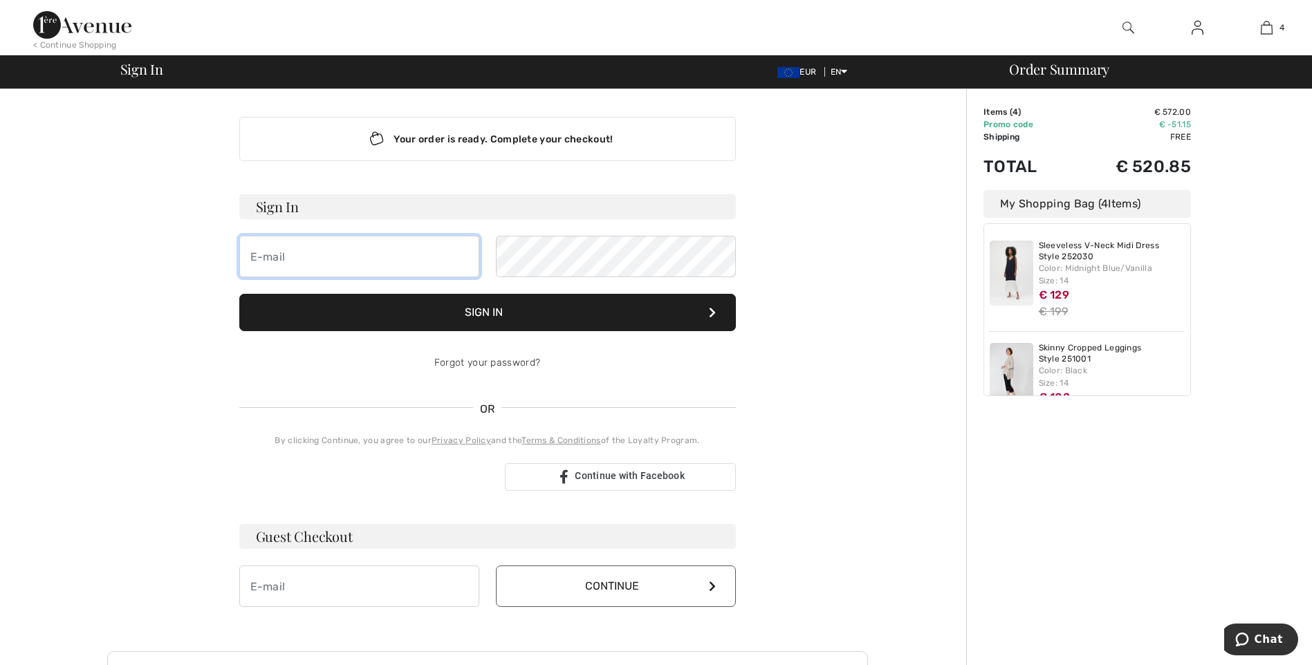
click at [292, 261] on input "email" at bounding box center [359, 256] width 240 height 41
type input "[EMAIL_ADDRESS][PERSON_NAME][DOMAIN_NAME]"
click at [529, 302] on button "Sign In" at bounding box center [487, 312] width 496 height 37
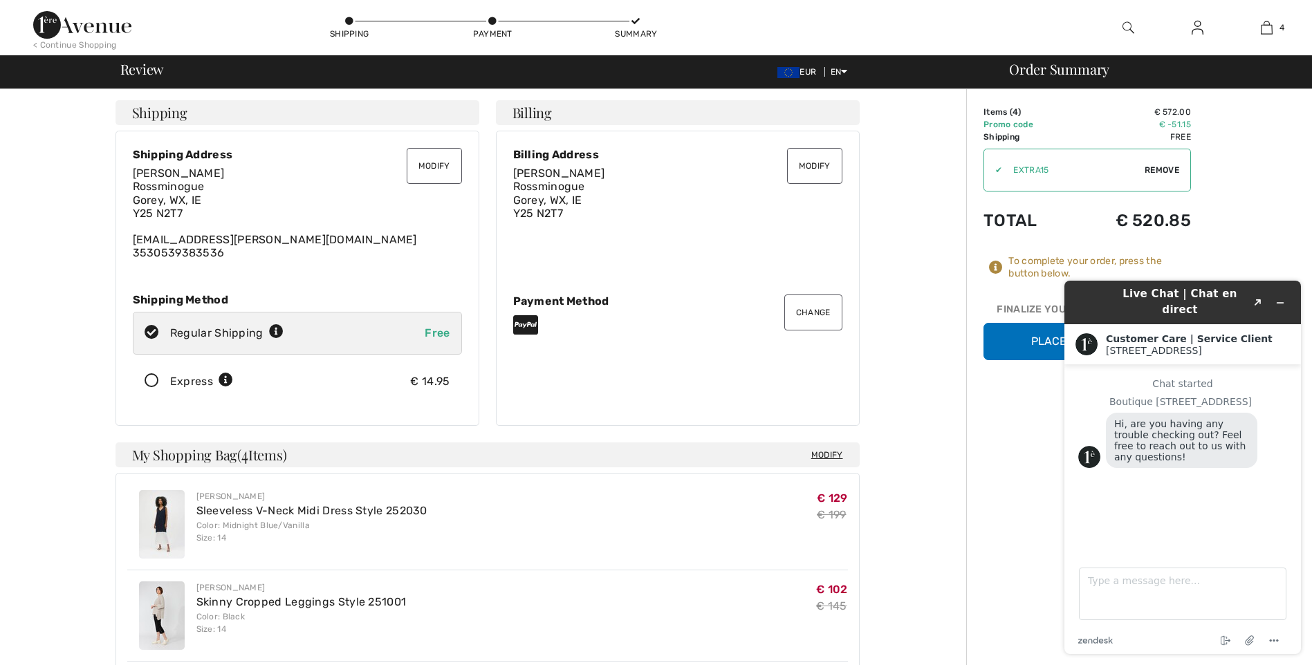
click at [1020, 344] on button "Place Your Order" at bounding box center [1086, 341] width 207 height 37
click at [152, 375] on icon at bounding box center [151, 381] width 37 height 15
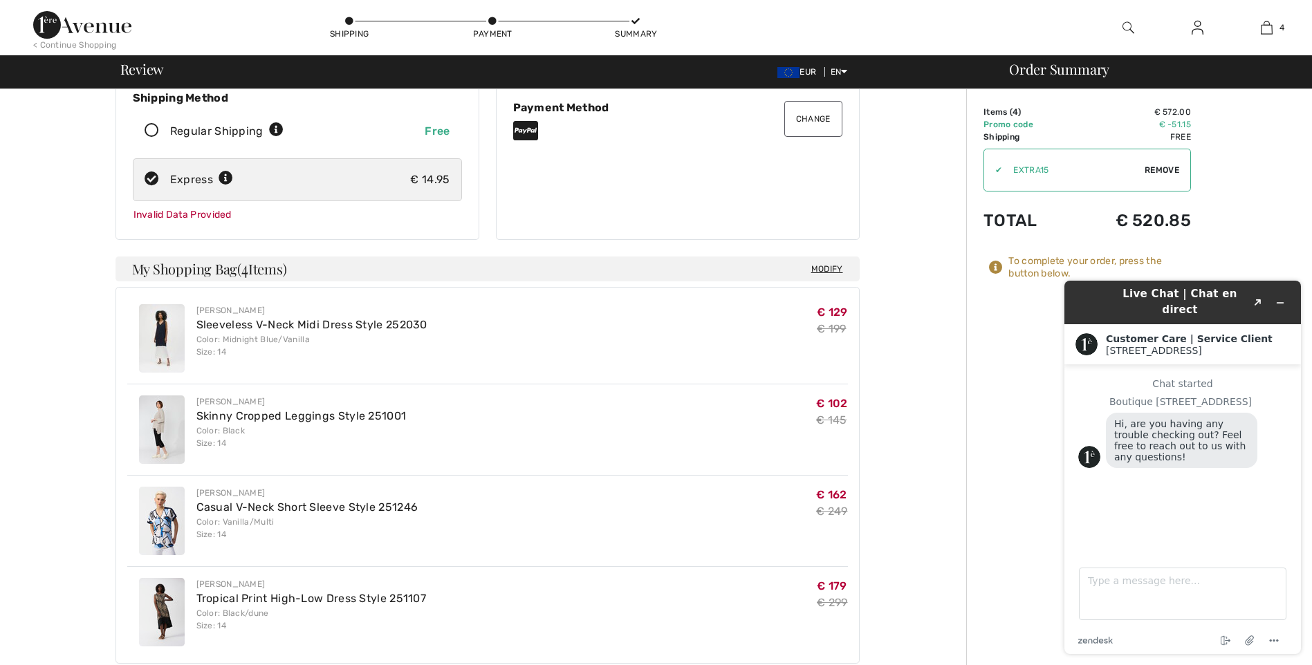
scroll to position [207, 0]
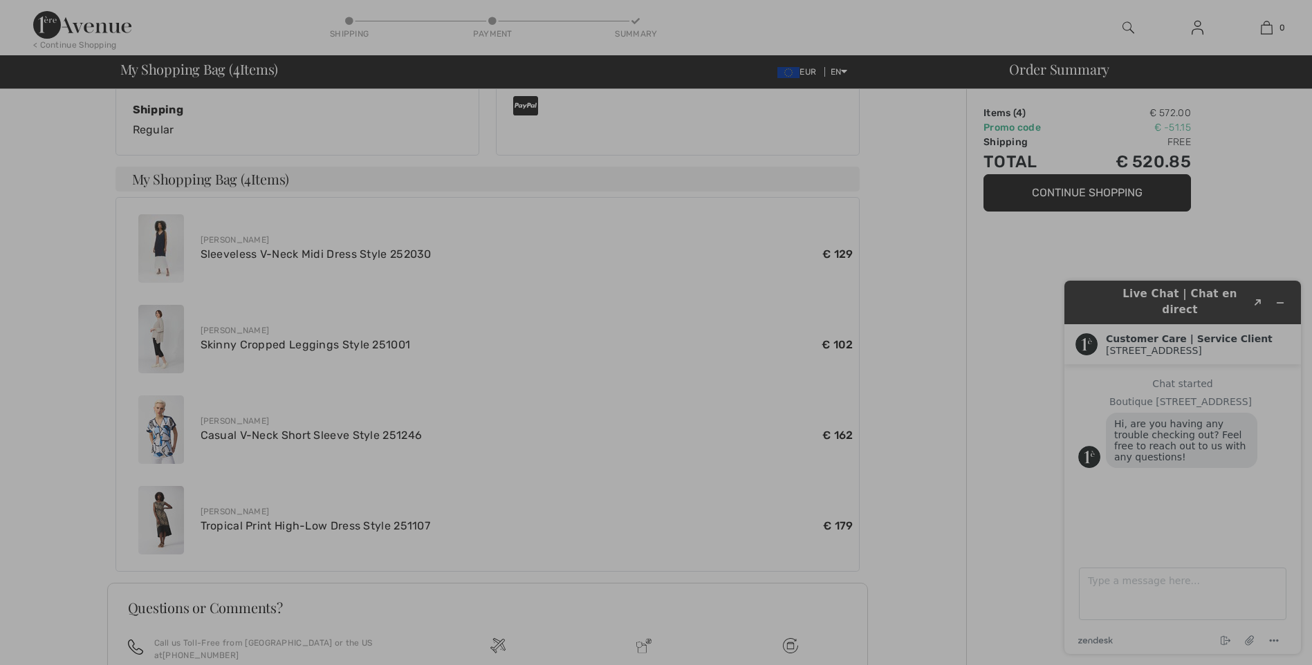
scroll to position [529, 0]
